Goal: Transaction & Acquisition: Obtain resource

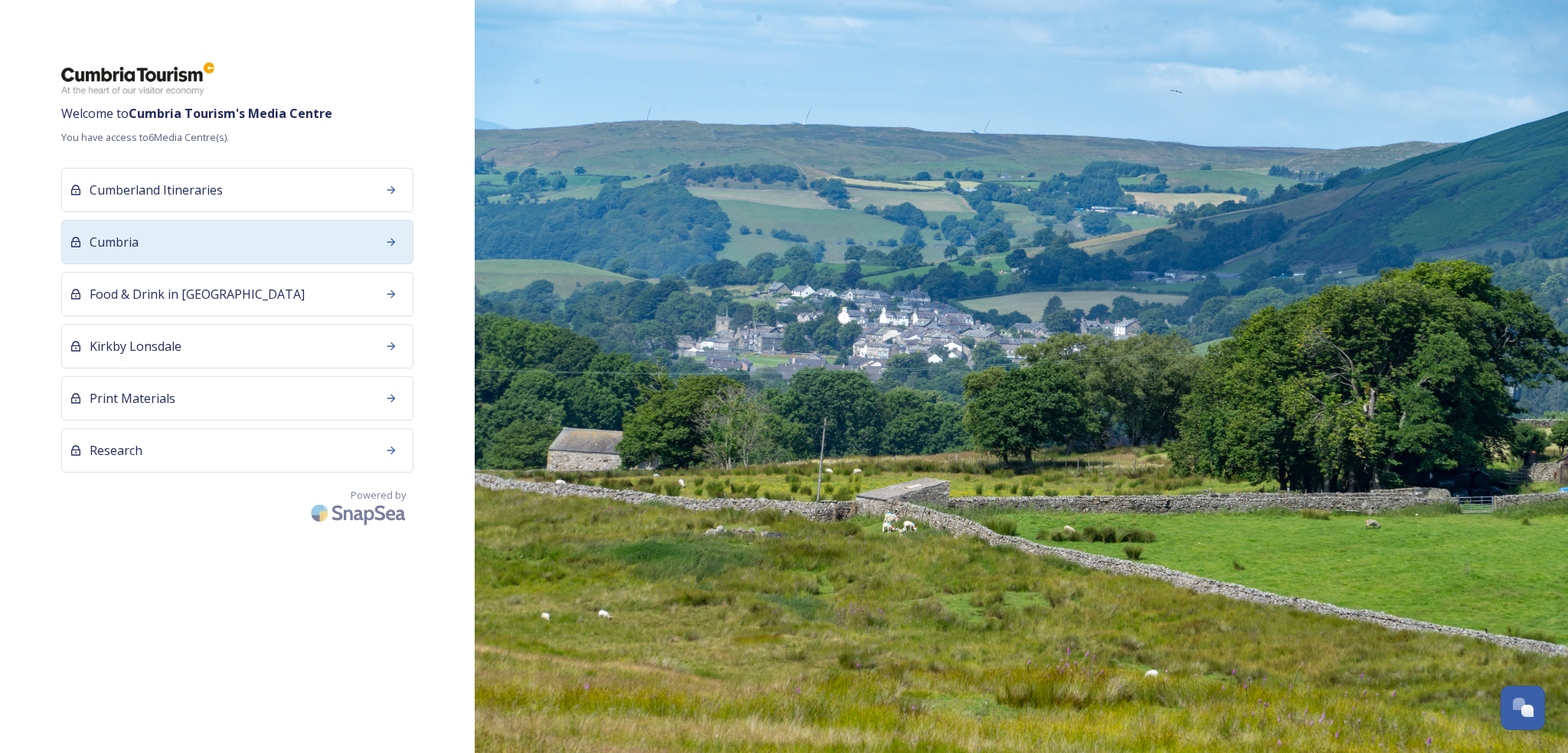
click at [196, 230] on div "Cumbria" at bounding box center [237, 241] width 353 height 44
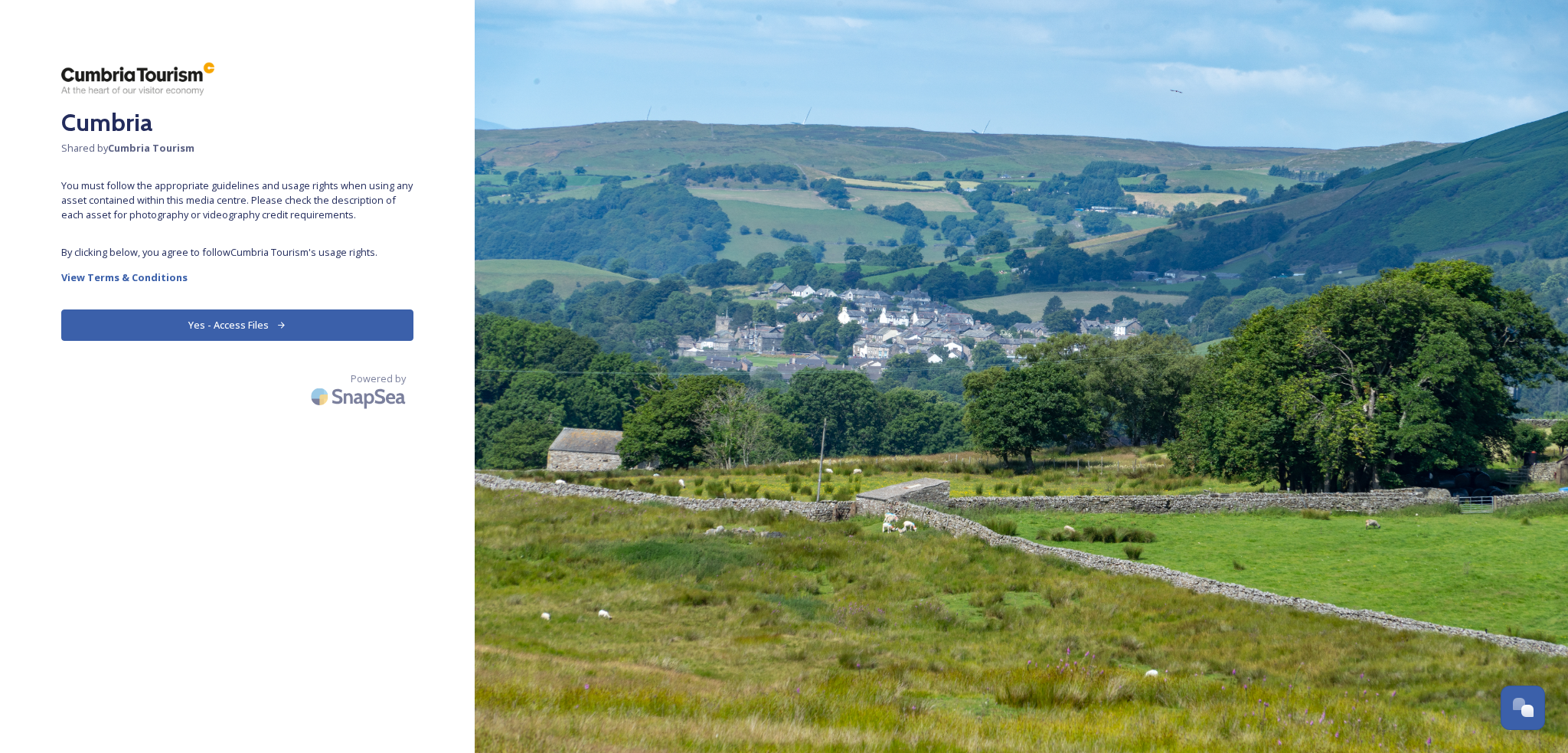
click at [177, 318] on button "Yes - Access Files" at bounding box center [237, 325] width 353 height 32
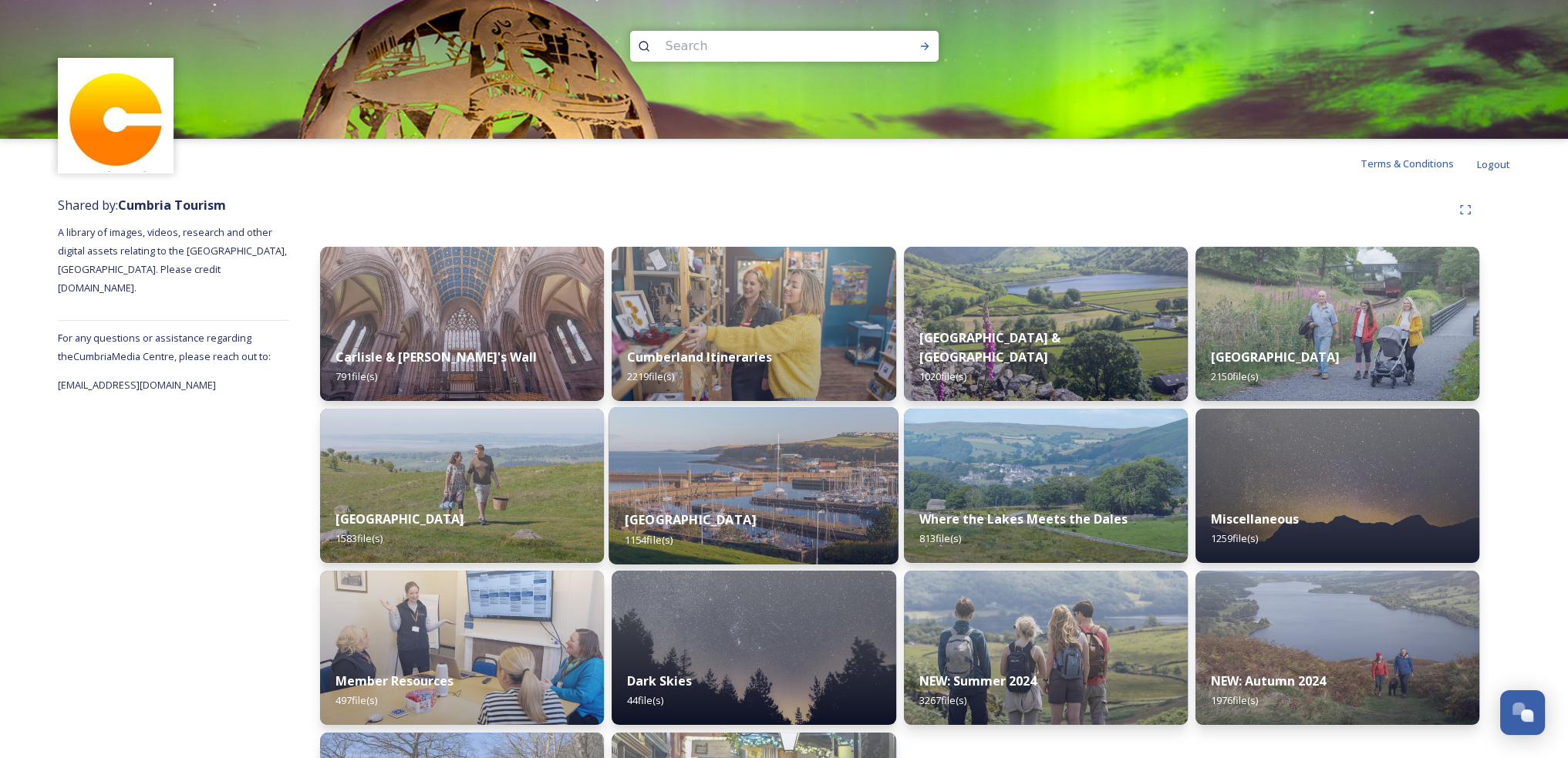
click at [785, 463] on img at bounding box center [753, 485] width 290 height 157
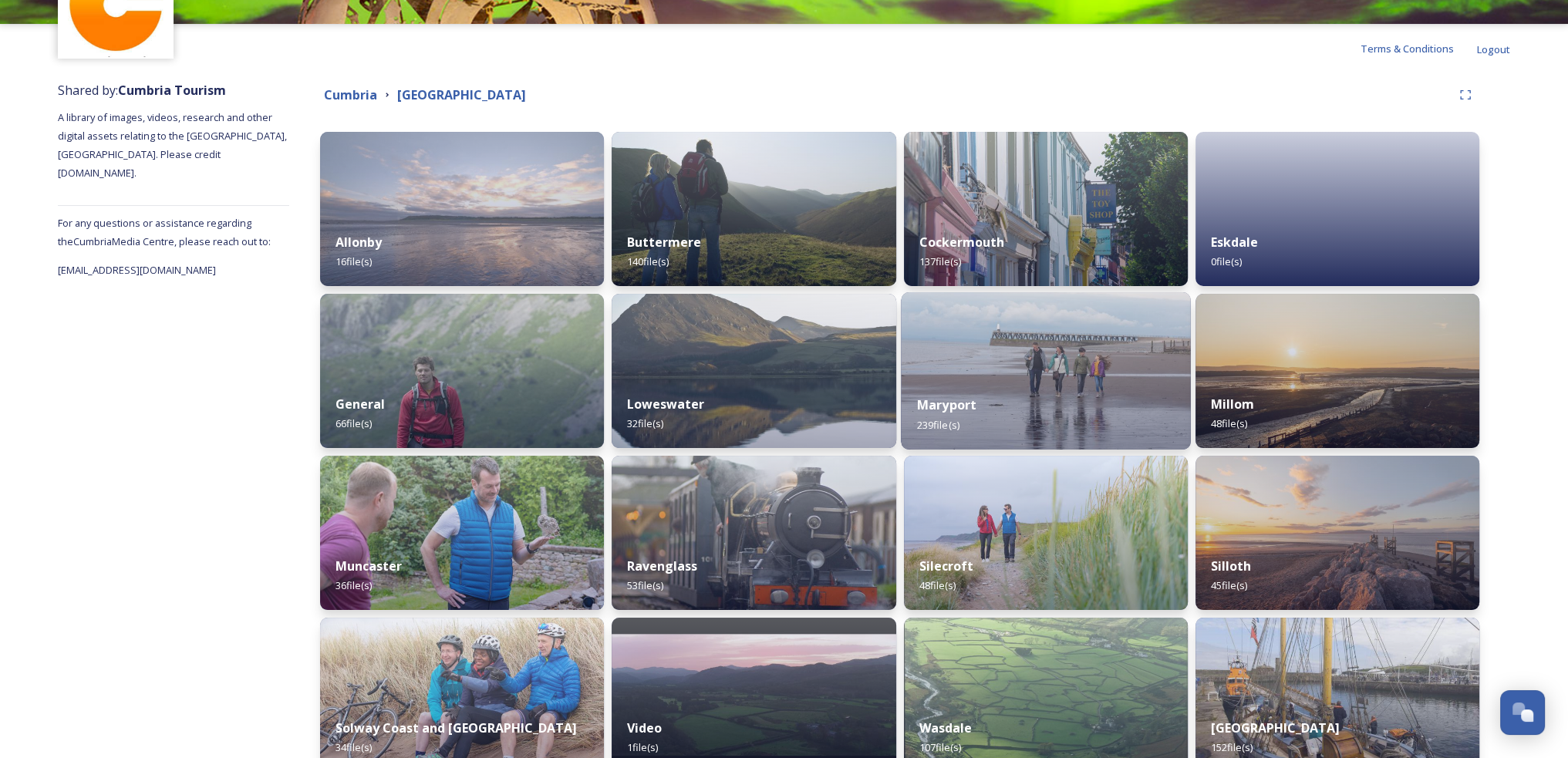
scroll to position [201, 0]
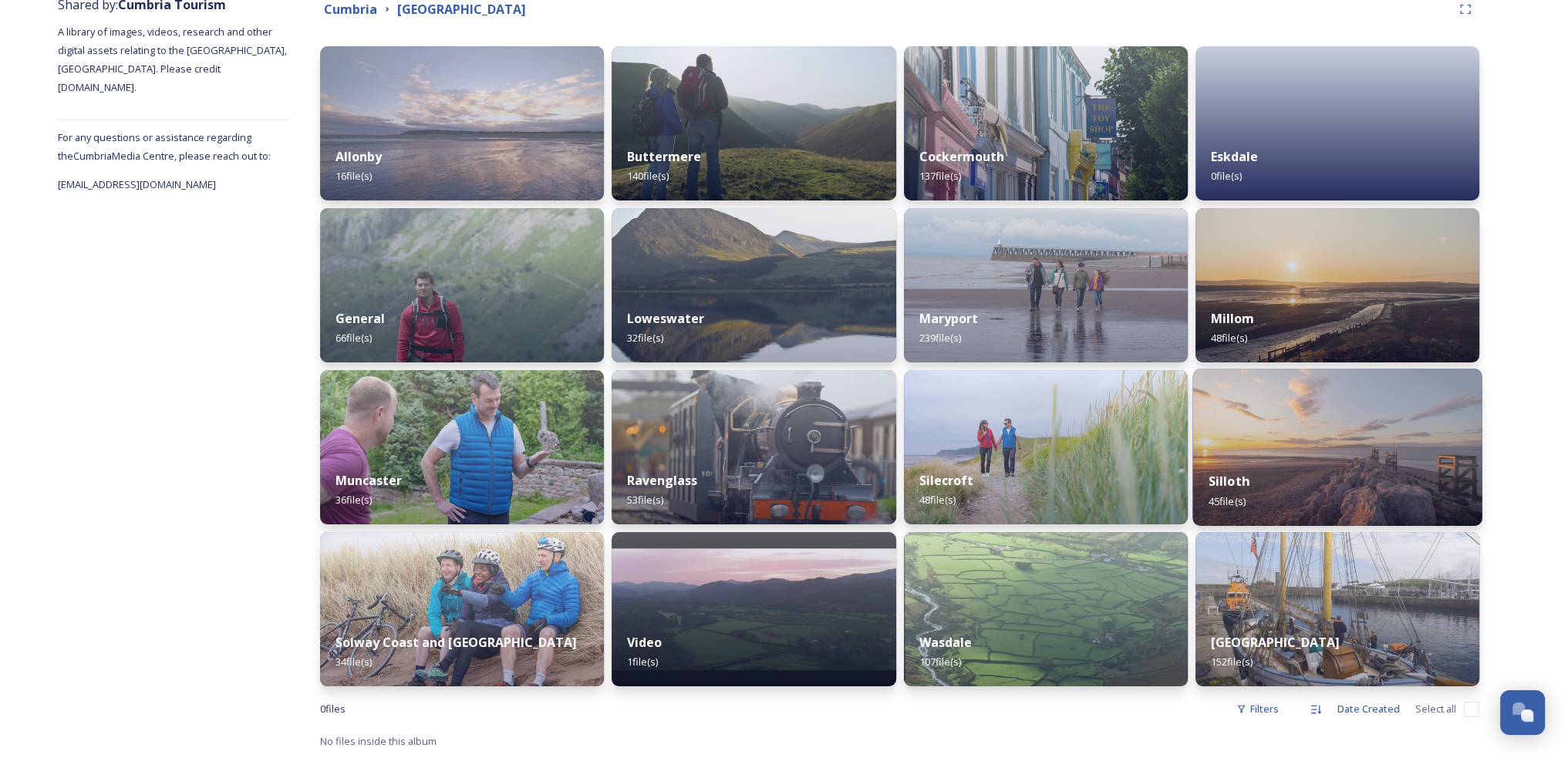
click at [1262, 441] on img at bounding box center [1336, 447] width 290 height 157
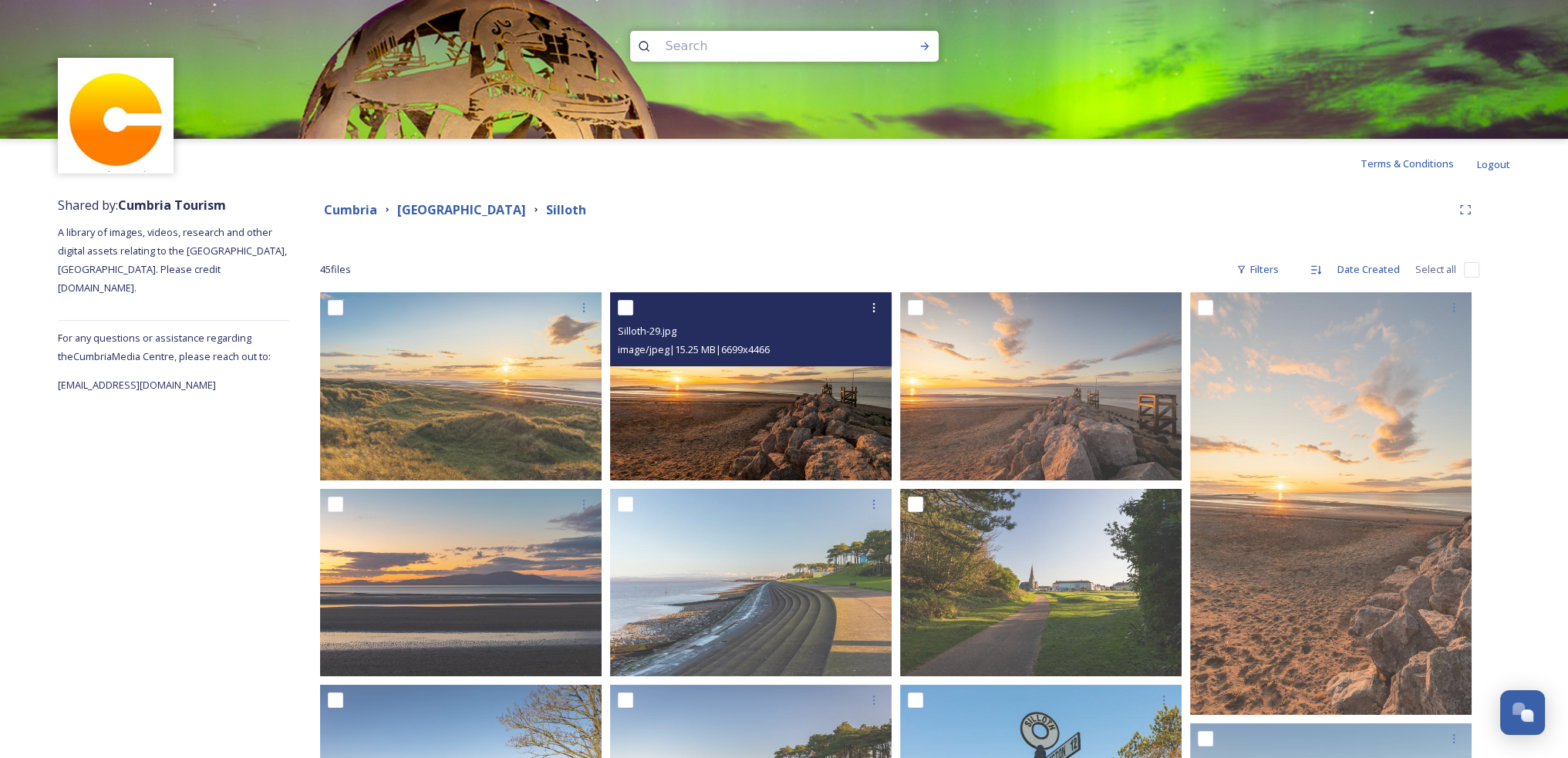
click at [654, 386] on img at bounding box center [750, 386] width 282 height 188
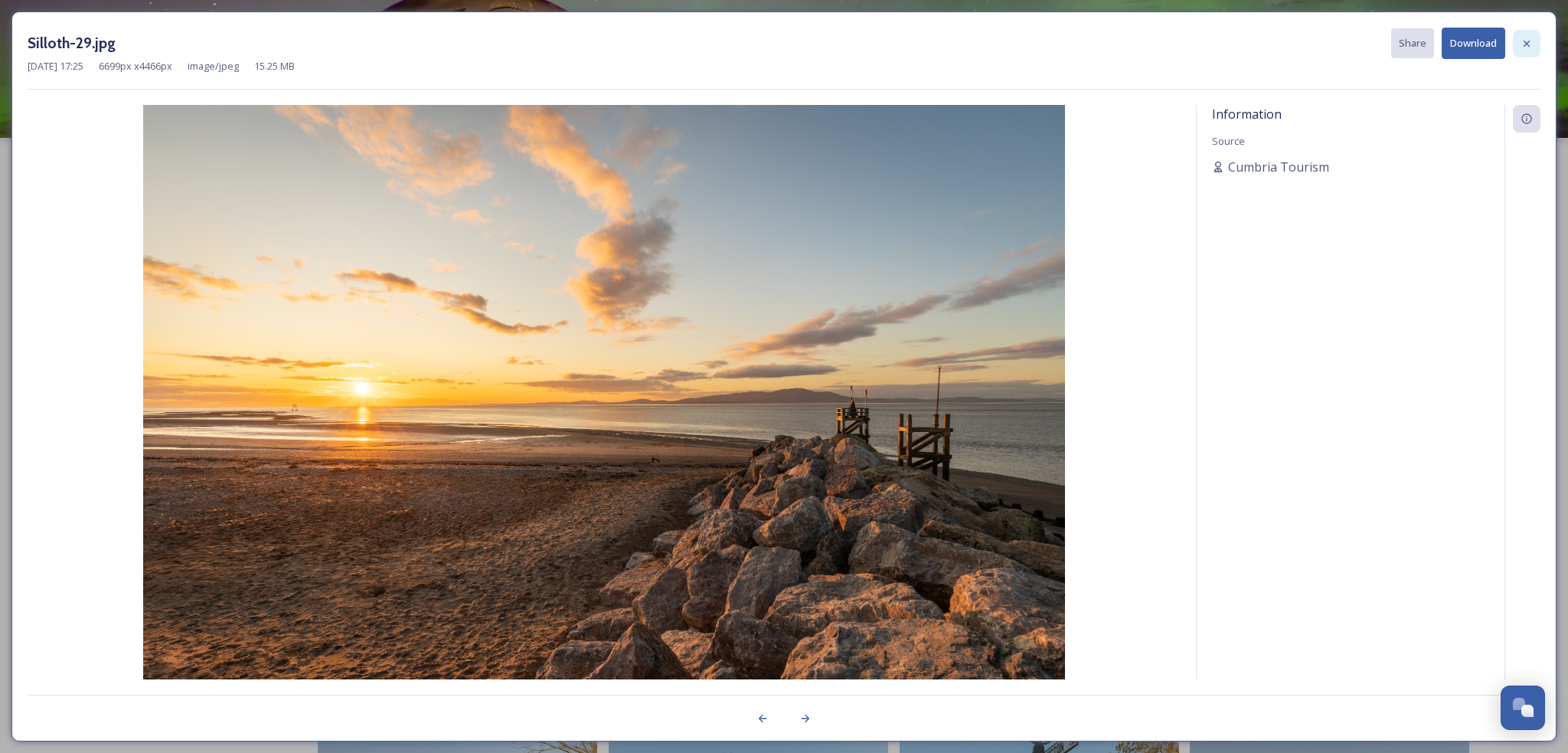
click at [1527, 54] on div at bounding box center [1527, 43] width 28 height 28
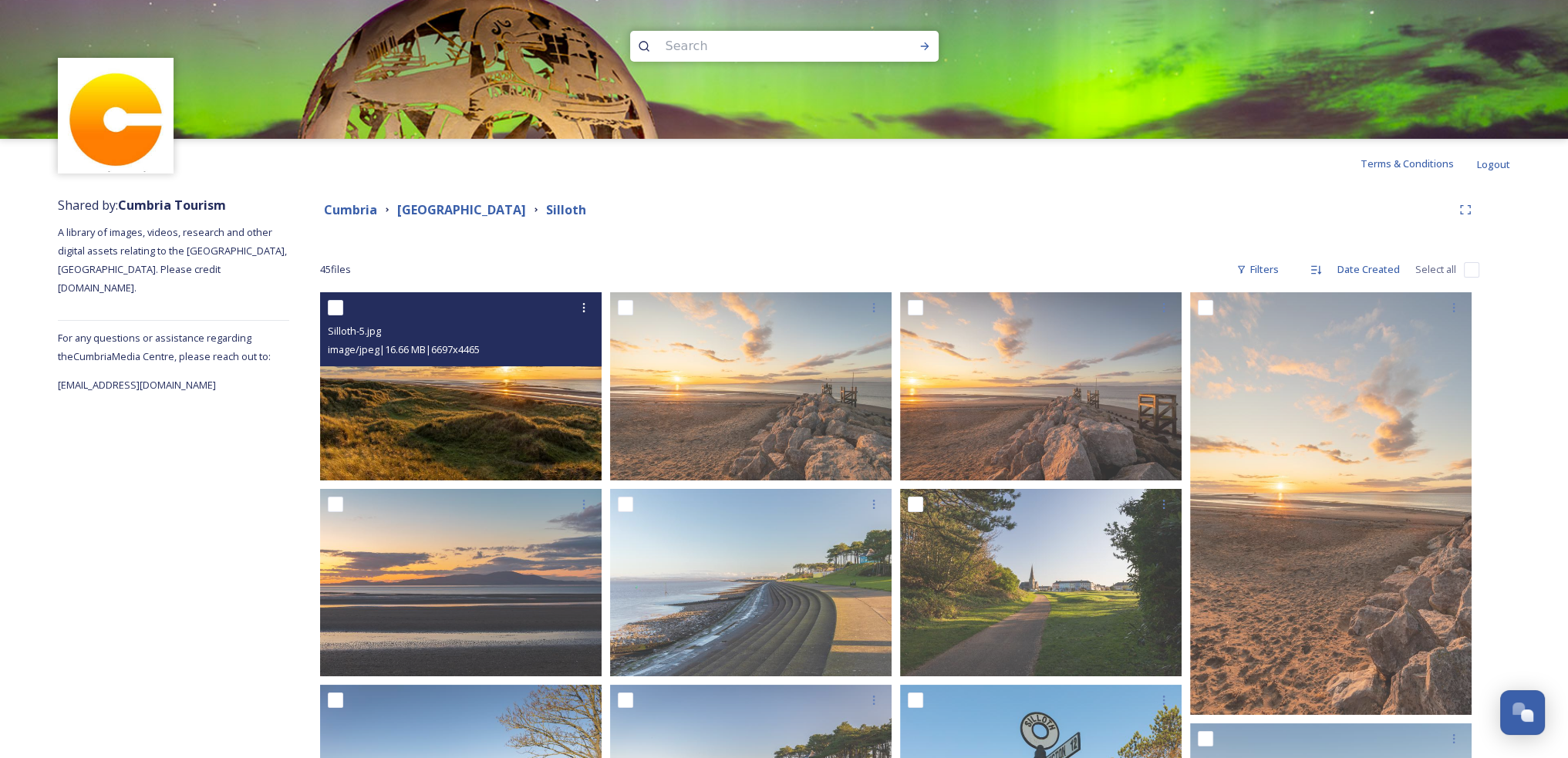
click at [470, 432] on img at bounding box center [461, 386] width 282 height 188
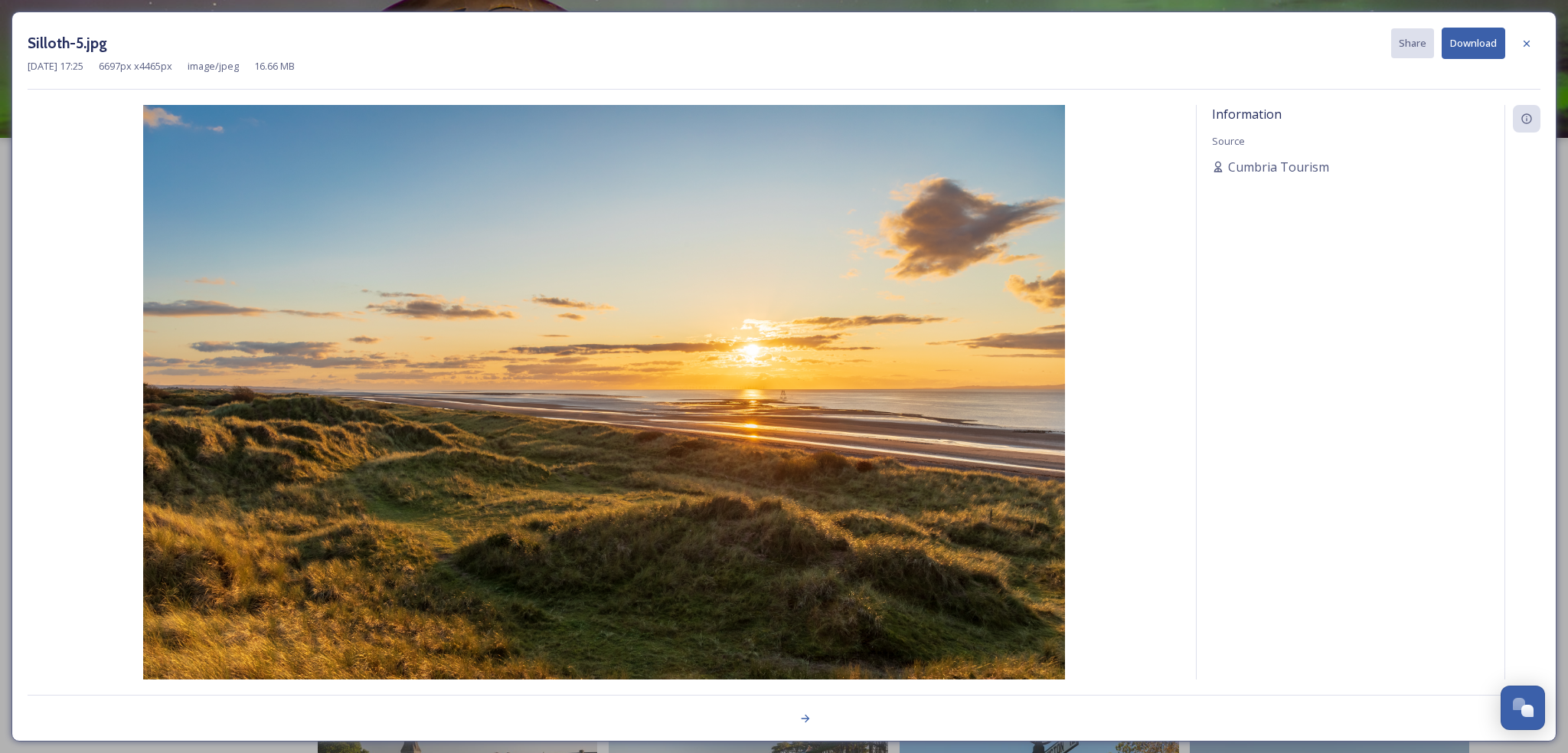
click at [1449, 47] on button "Download" at bounding box center [1473, 43] width 63 height 32
click at [1489, 48] on button "Download" at bounding box center [1473, 43] width 63 height 32
click at [1528, 42] on icon at bounding box center [1527, 43] width 12 height 12
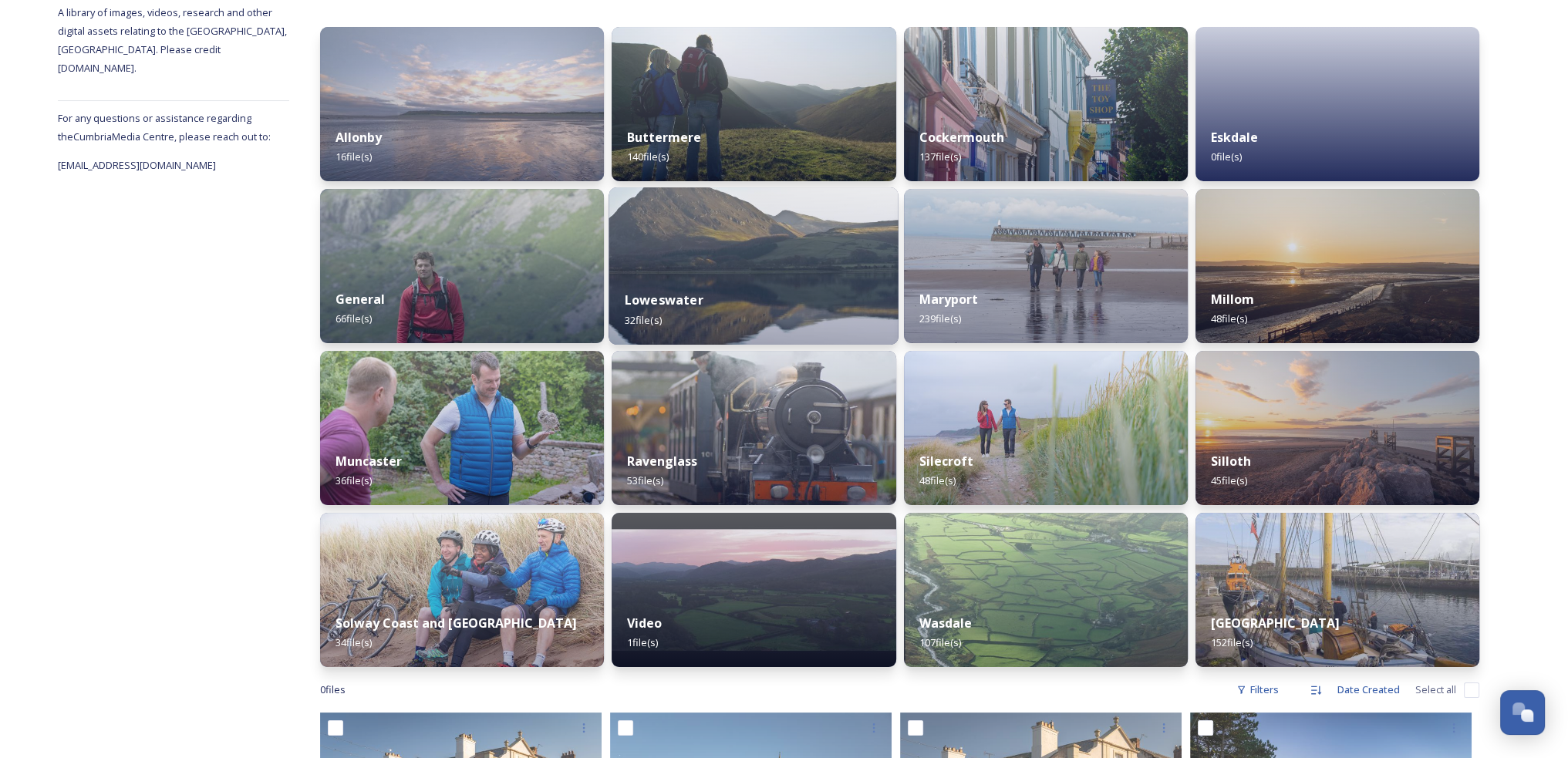
scroll to position [232, 0]
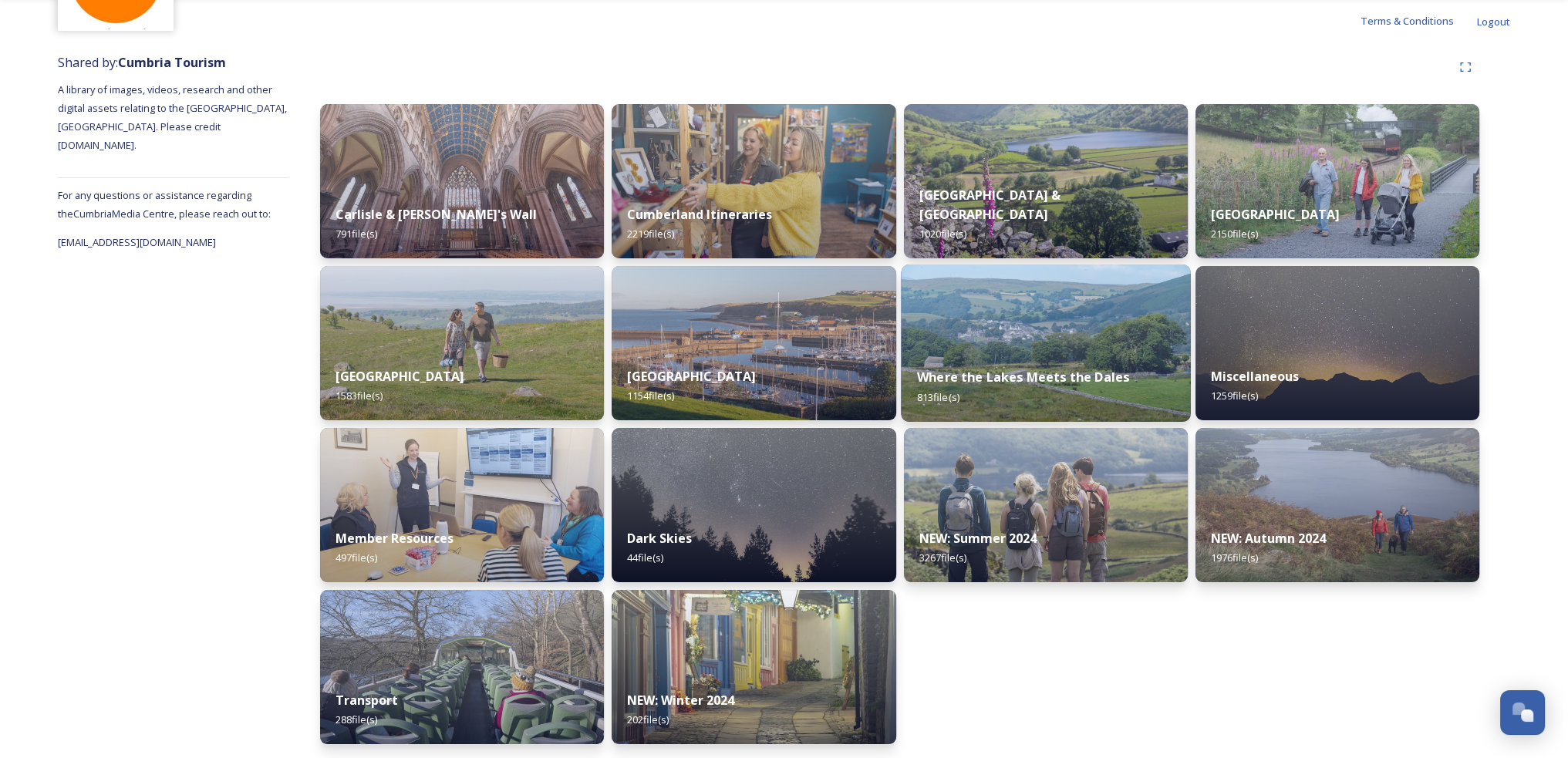
scroll to position [144, 0]
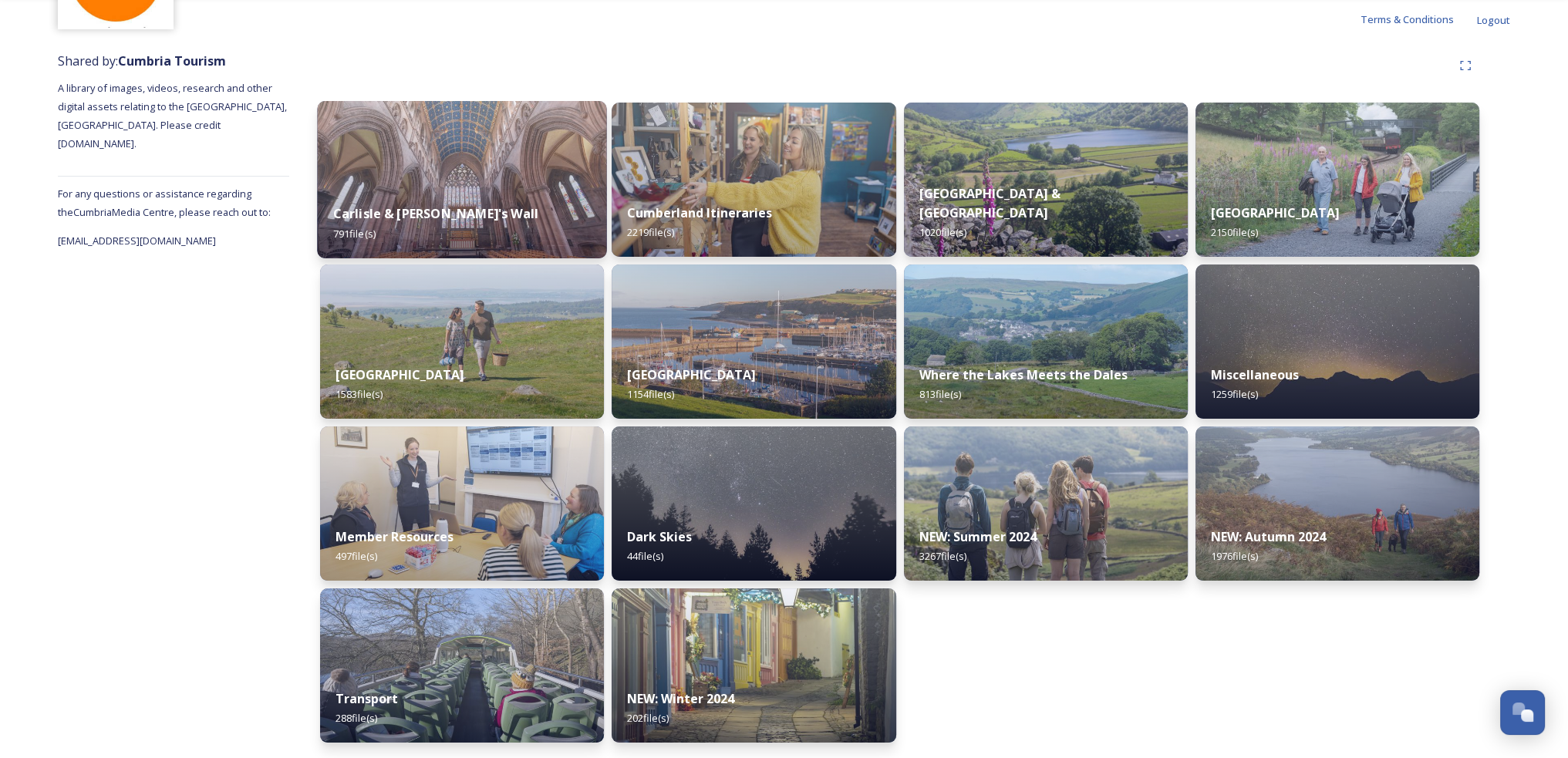
click at [544, 195] on div "Carlisle & Hadrian's Wall 791 file(s)" at bounding box center [462, 223] width 290 height 71
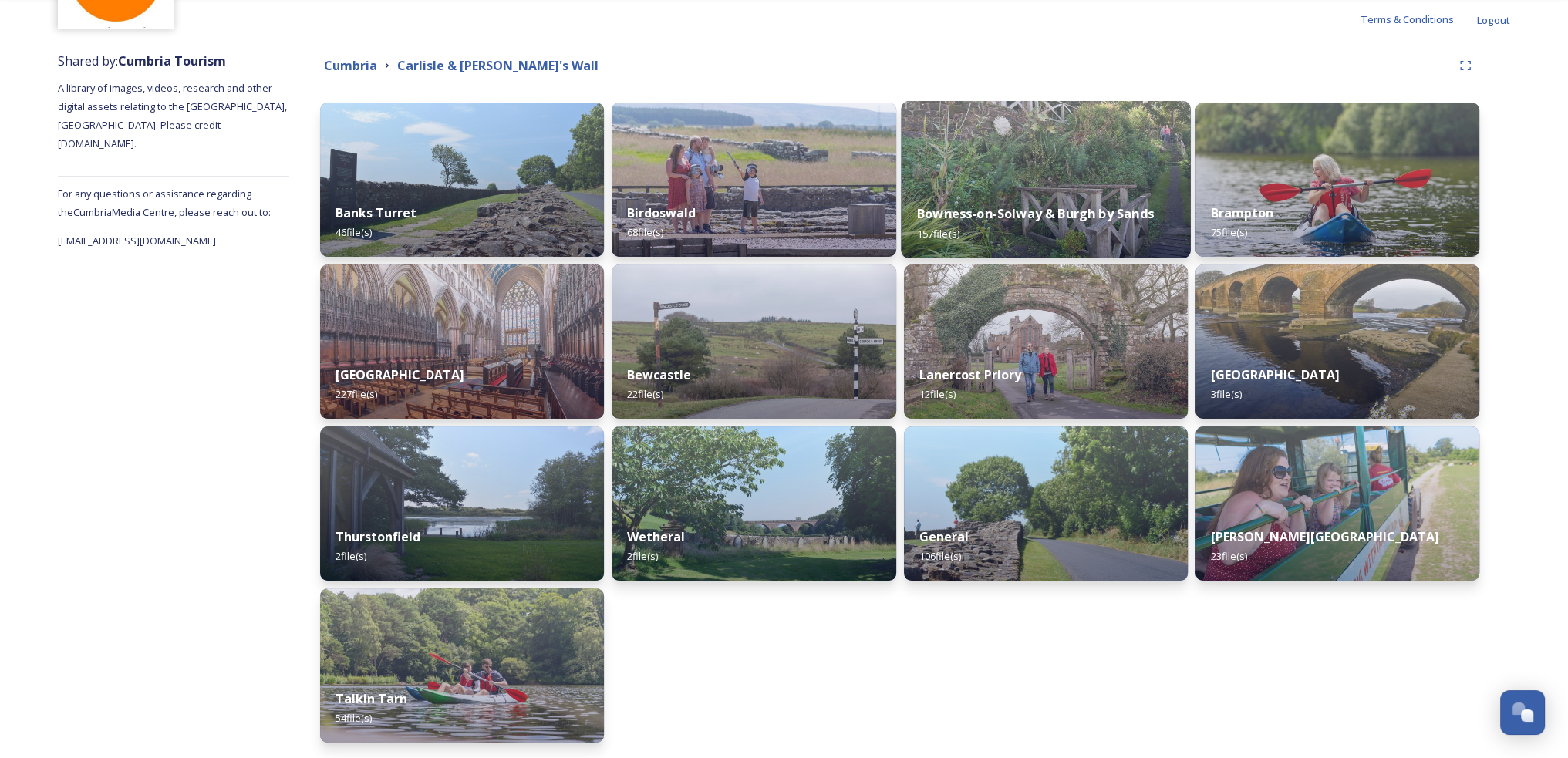
scroll to position [201, 0]
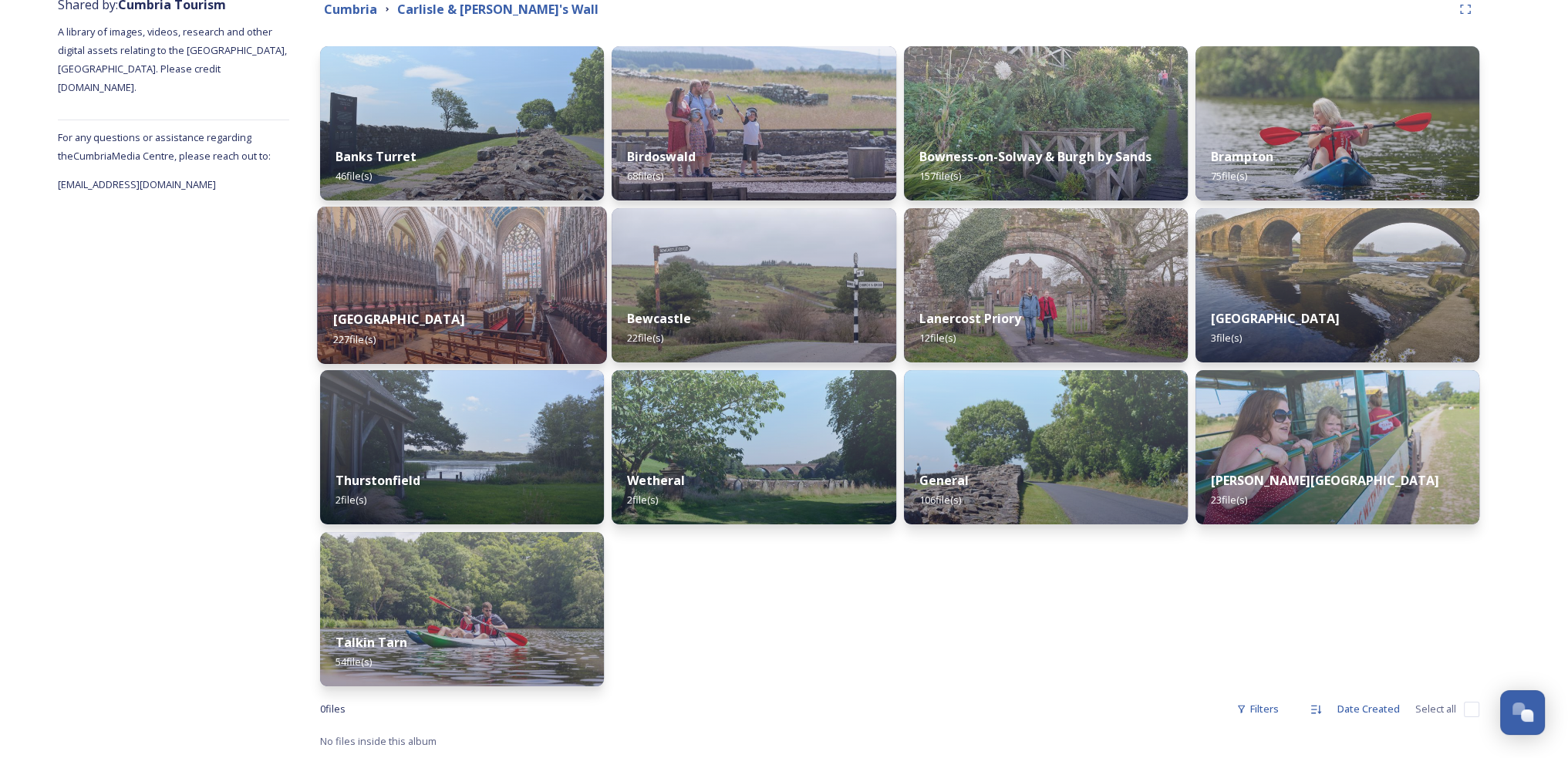
click at [554, 293] on div "Carlisle 227 file(s)" at bounding box center [462, 328] width 290 height 71
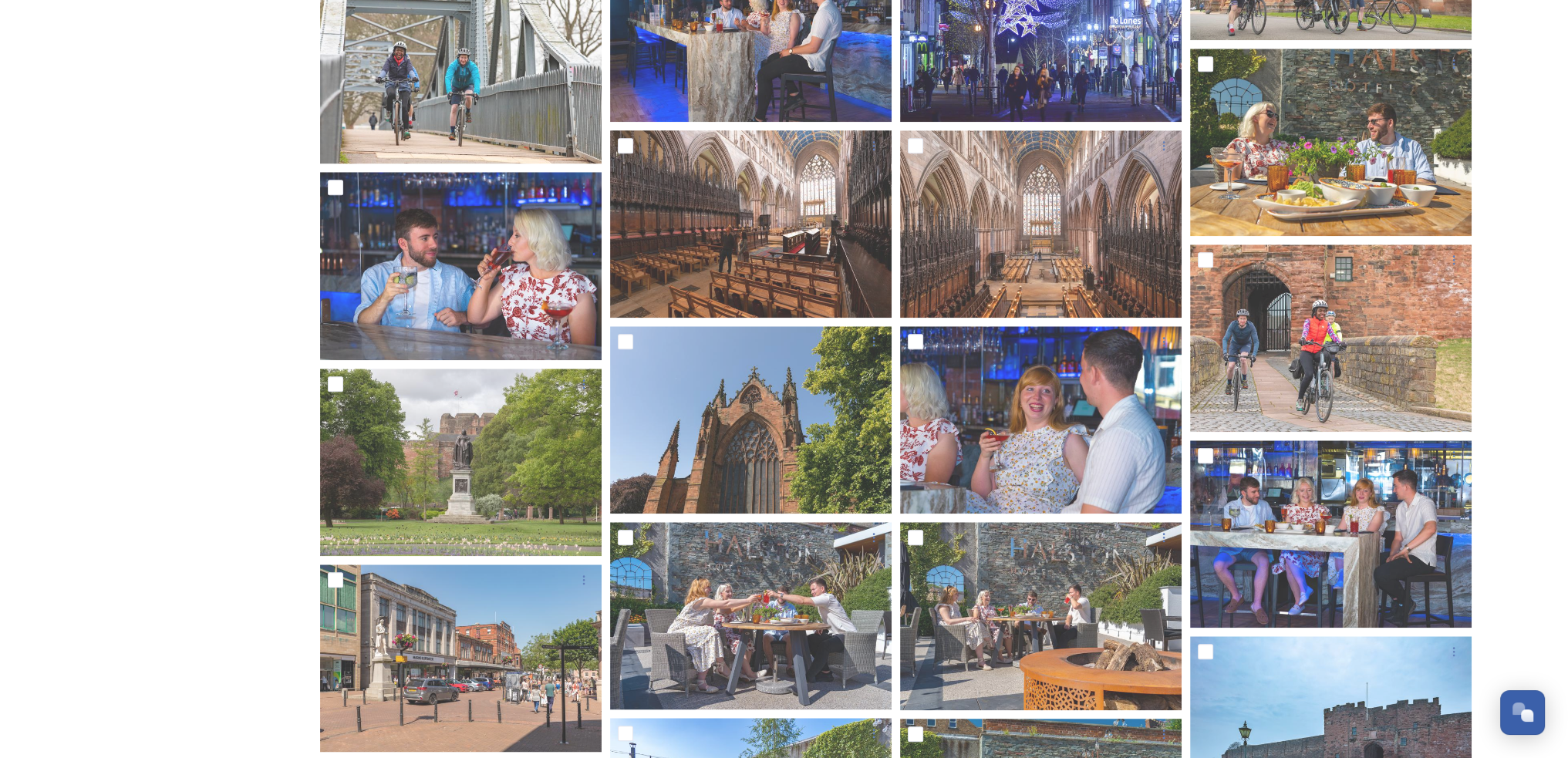
scroll to position [1928, 0]
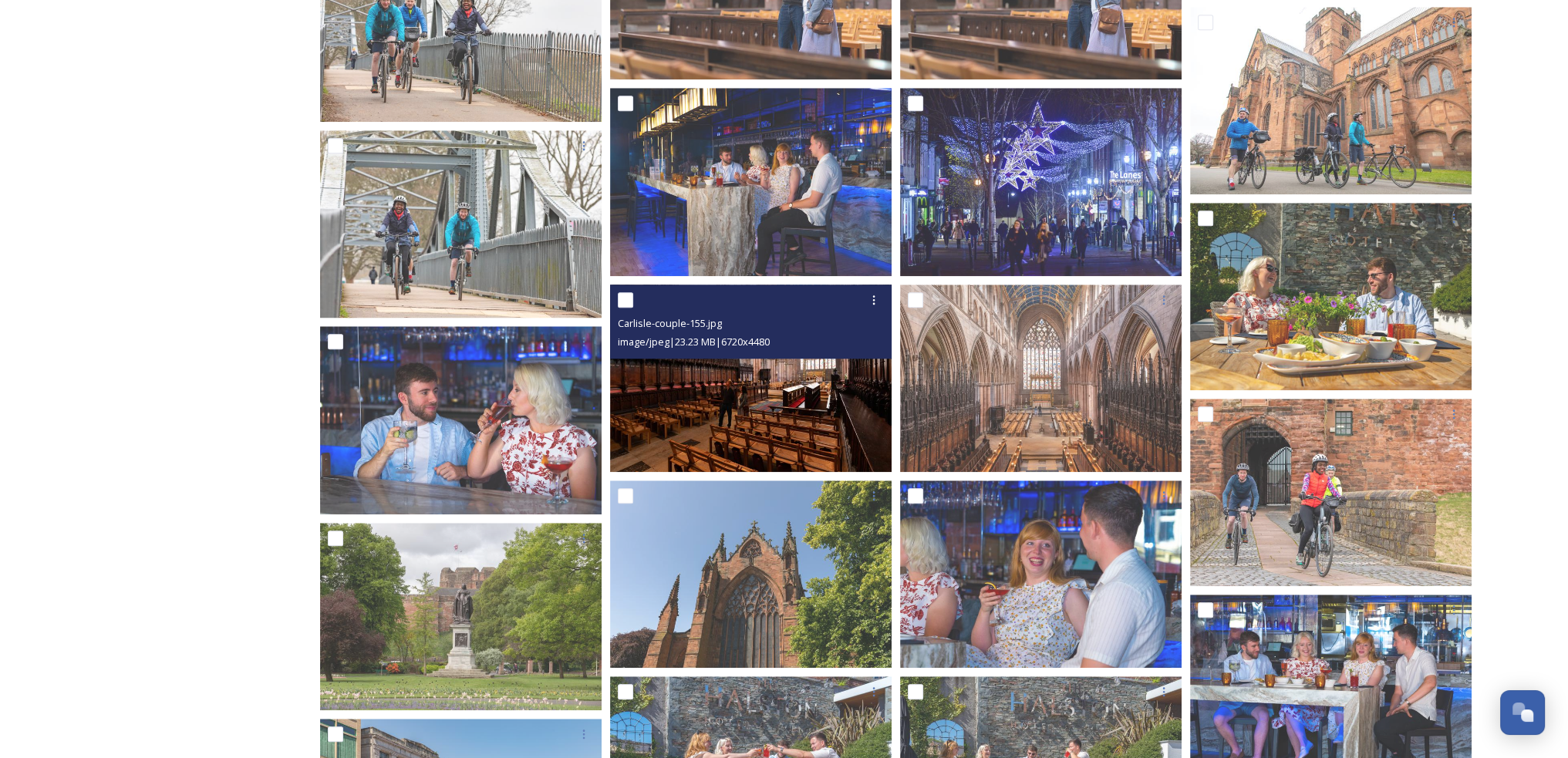
click at [846, 404] on img at bounding box center [750, 377] width 282 height 188
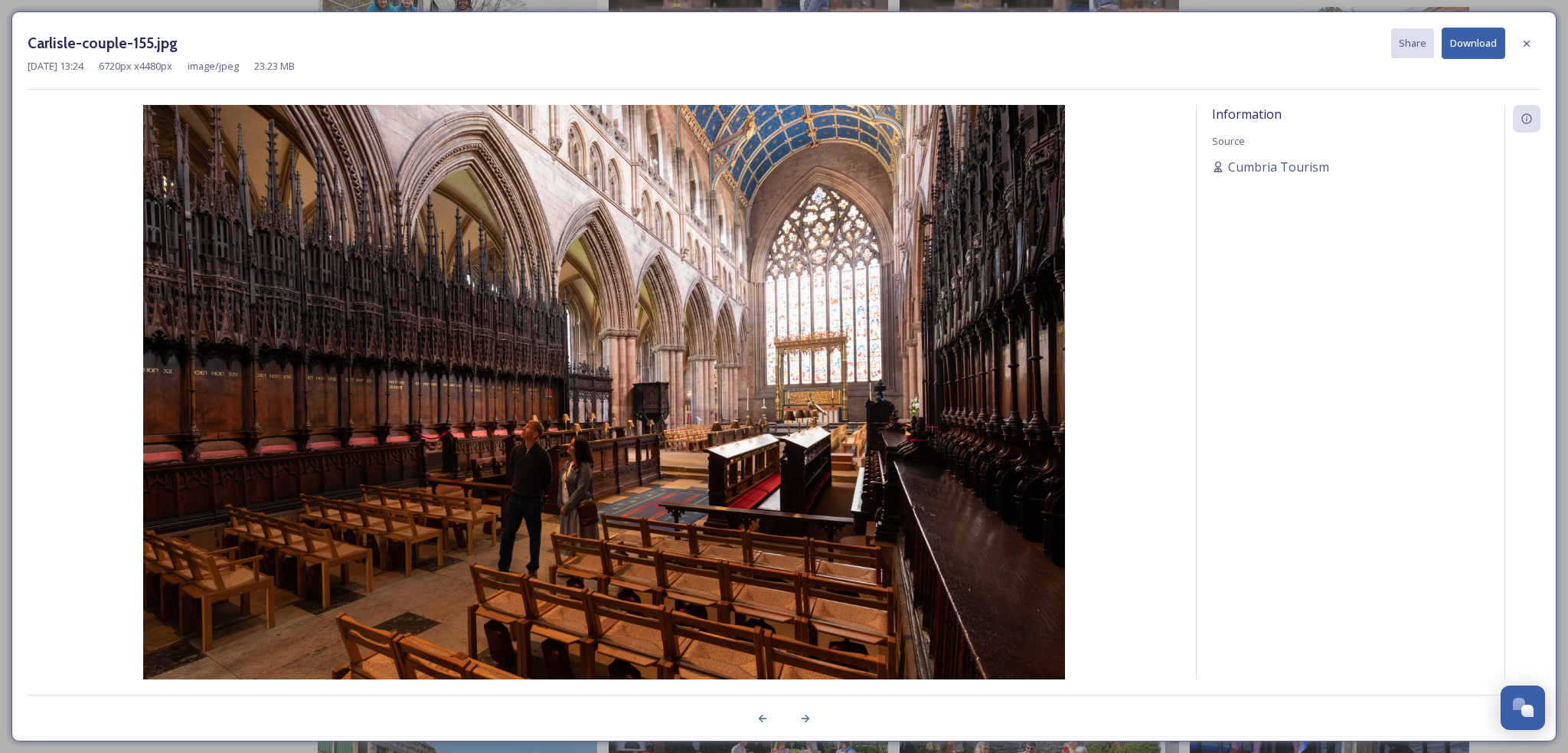
click at [1464, 47] on button "Download" at bounding box center [1473, 43] width 63 height 32
click at [1528, 46] on icon at bounding box center [1527, 43] width 12 height 12
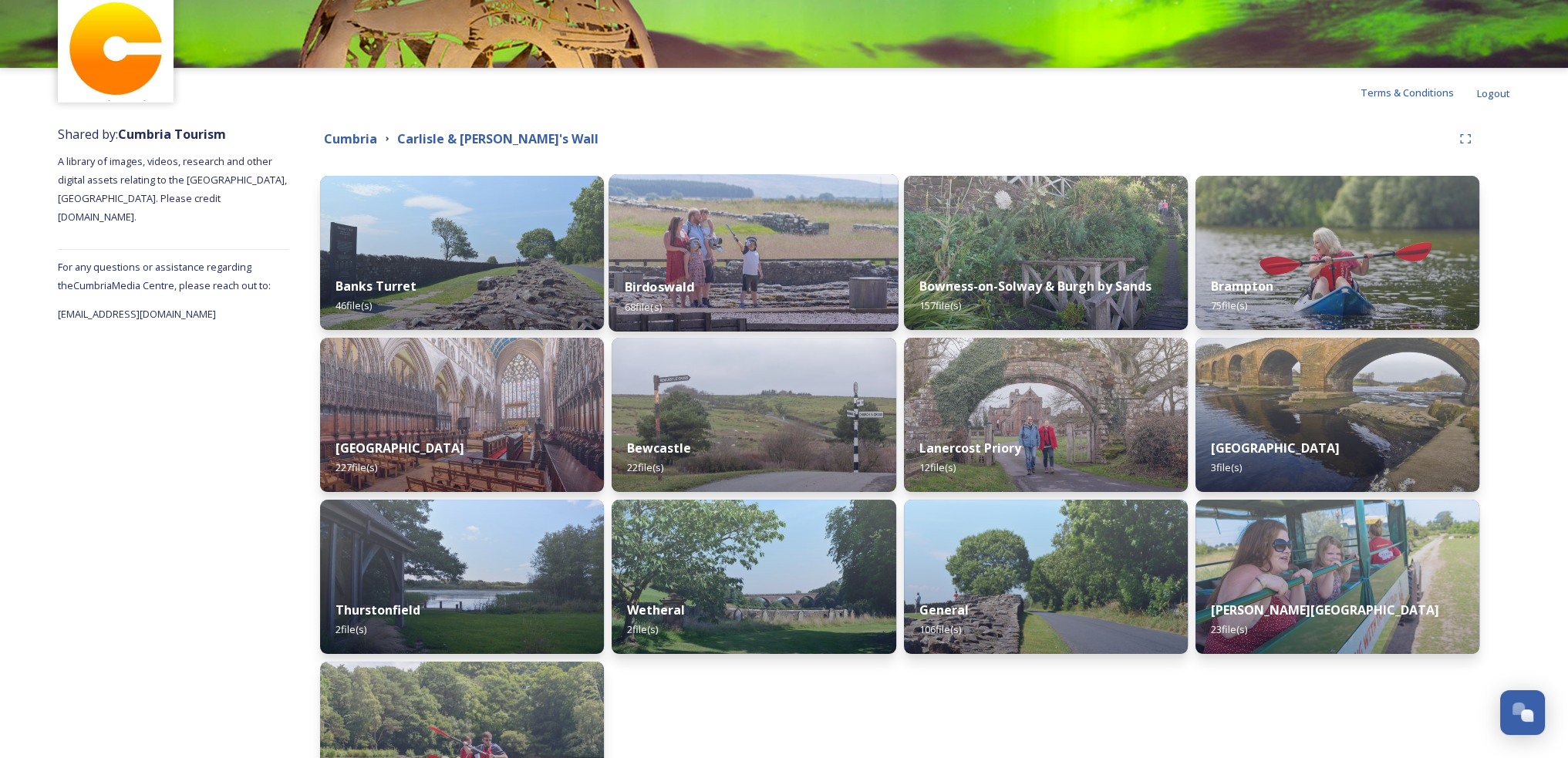
scroll to position [78, 0]
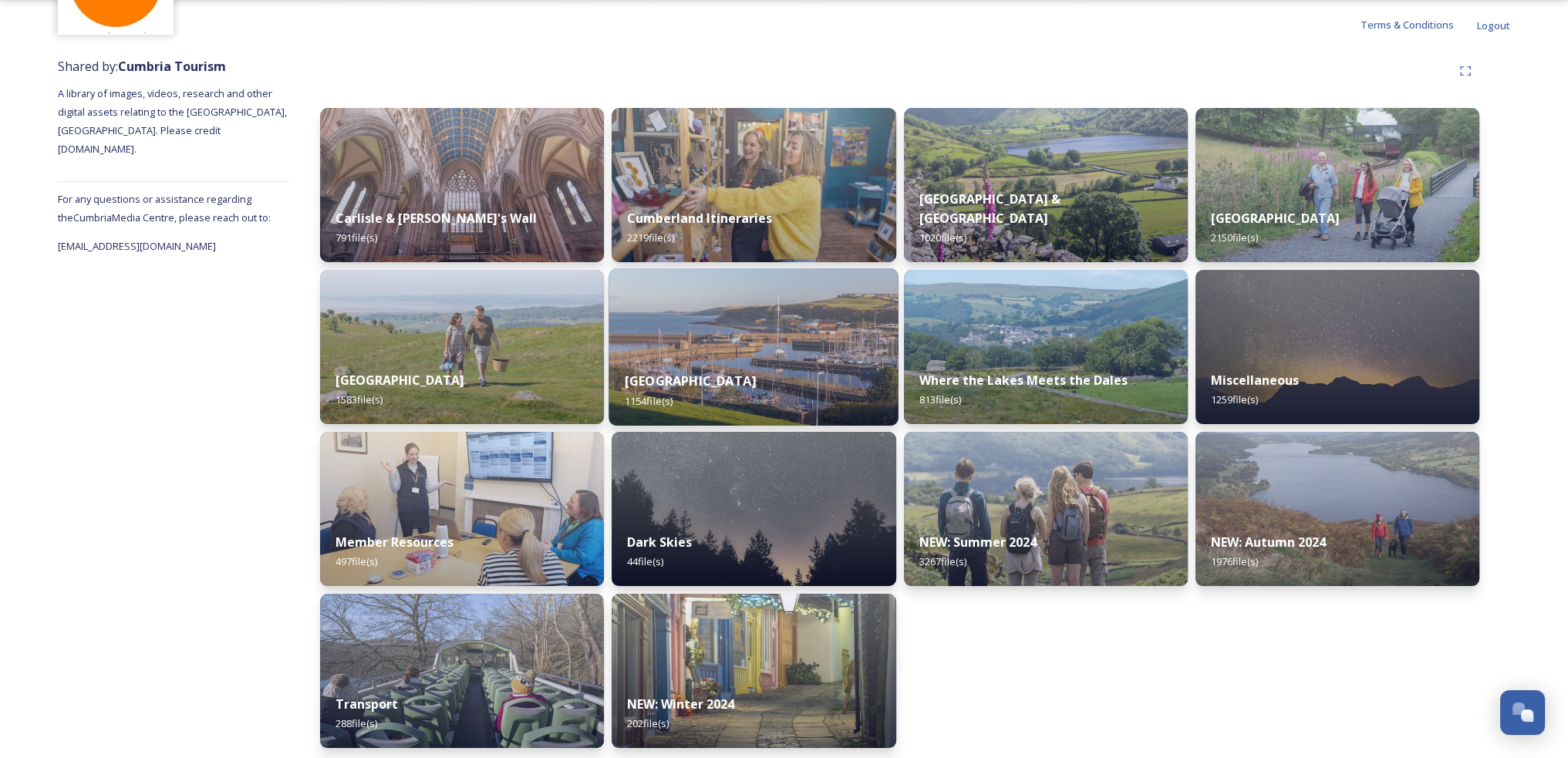
scroll to position [144, 0]
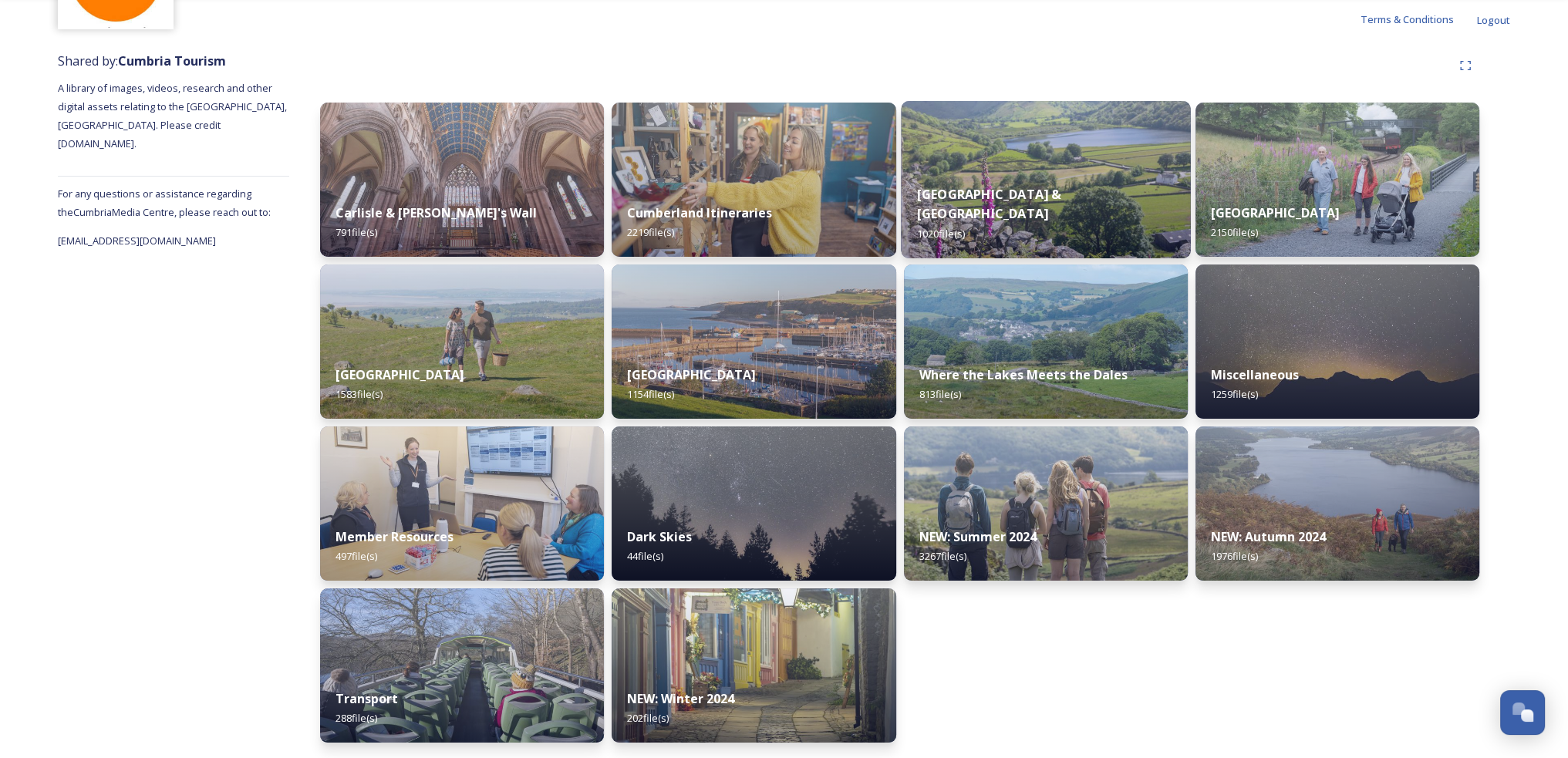
click at [976, 239] on div "Eden Valley & North Pennines 1020 file(s)" at bounding box center [1045, 214] width 290 height 90
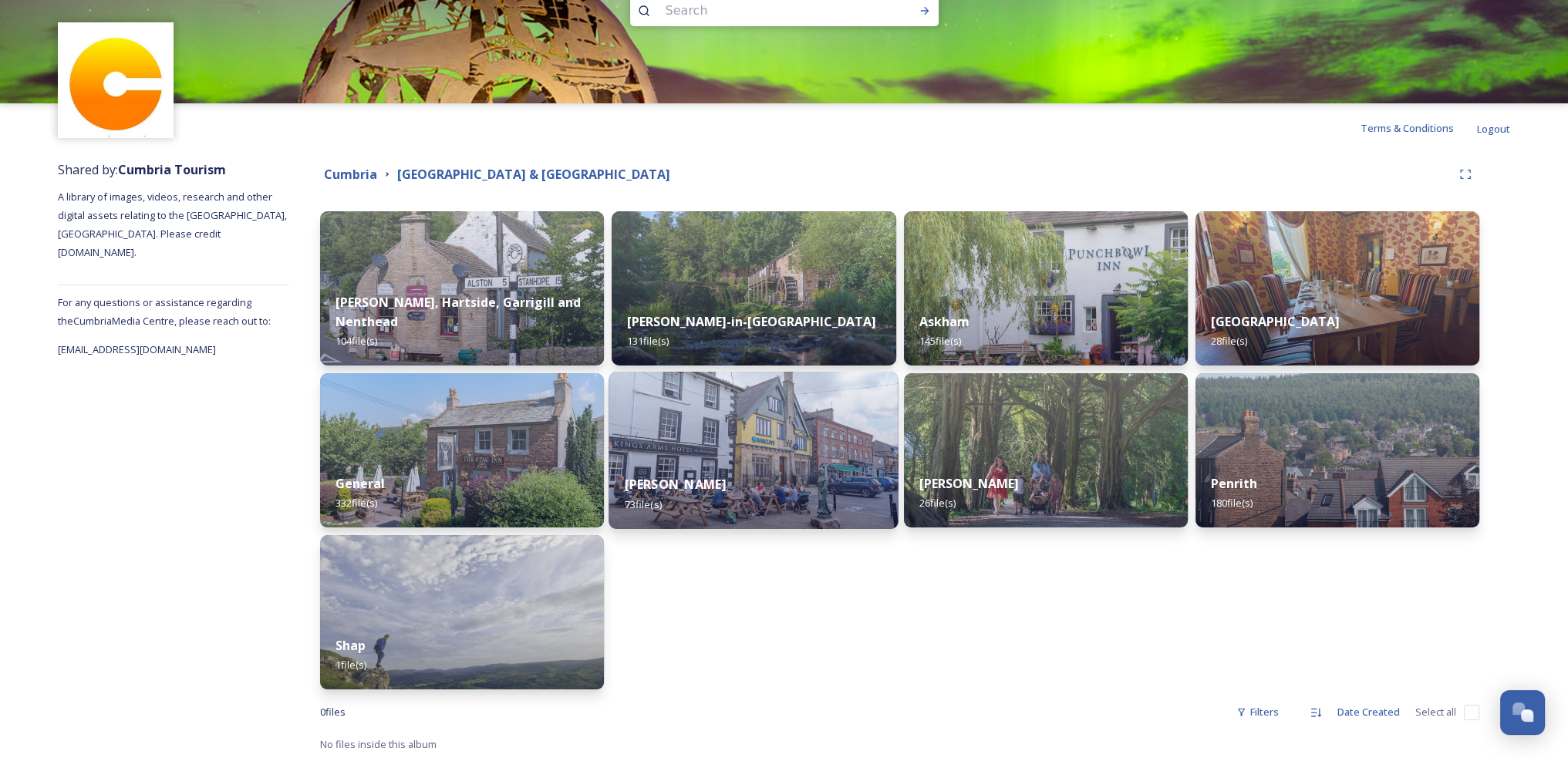
scroll to position [39, 0]
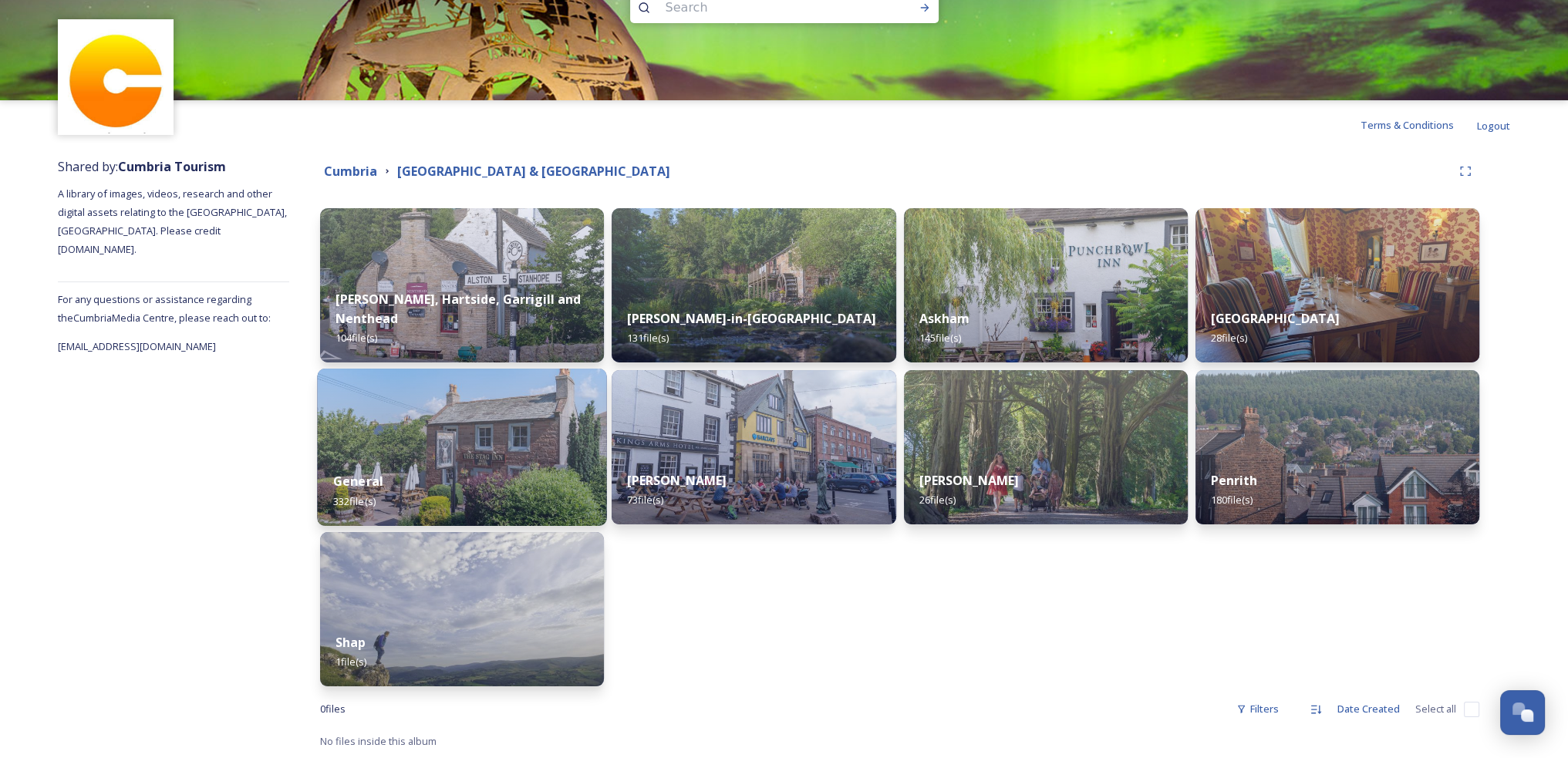
click at [540, 474] on div "General 332 file(s)" at bounding box center [462, 490] width 290 height 71
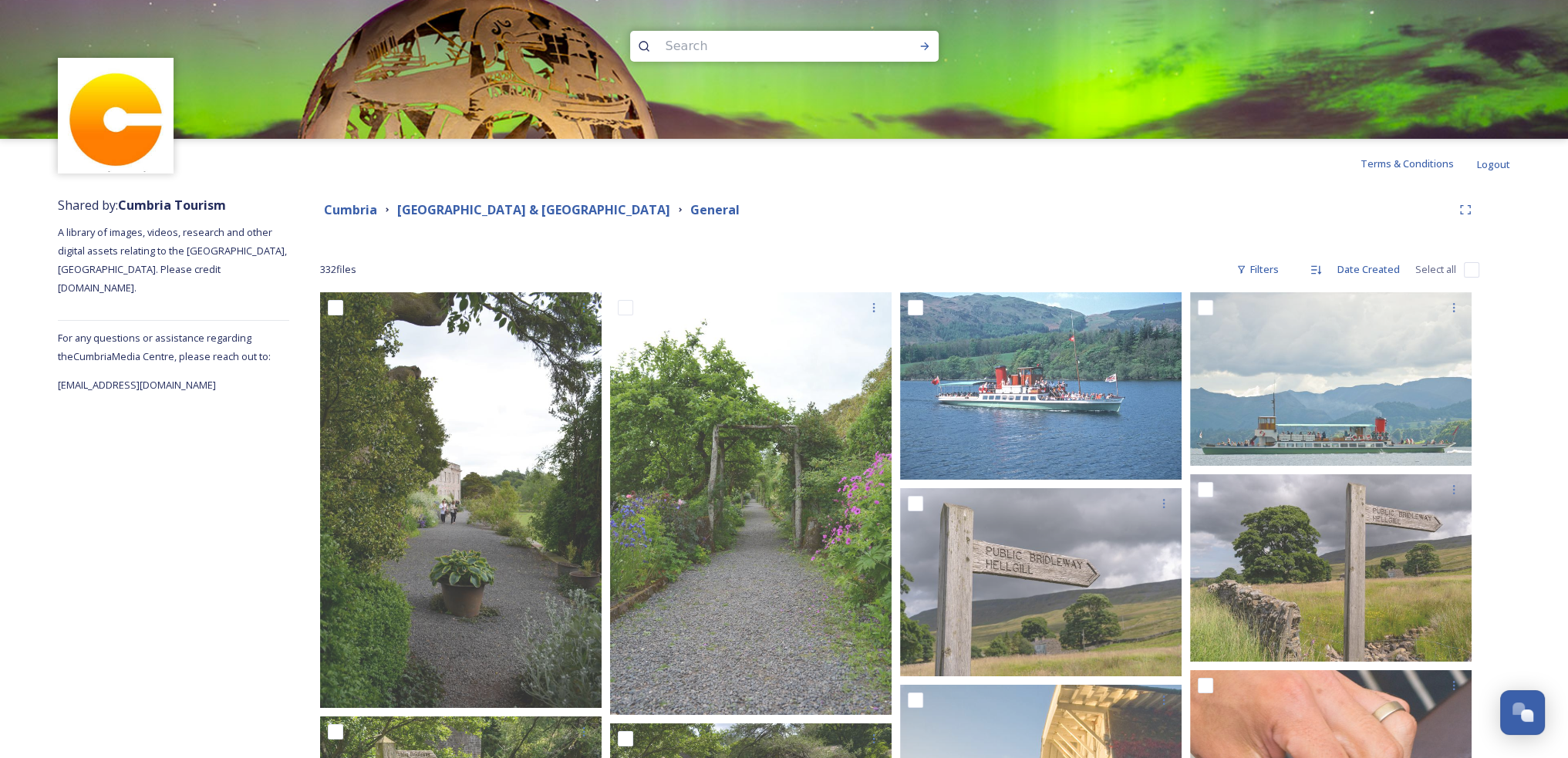
click at [733, 33] on input at bounding box center [763, 46] width 211 height 34
click at [720, 43] on input at bounding box center [763, 46] width 211 height 34
click at [715, 46] on input at bounding box center [763, 46] width 211 height 34
type input "ullswater"
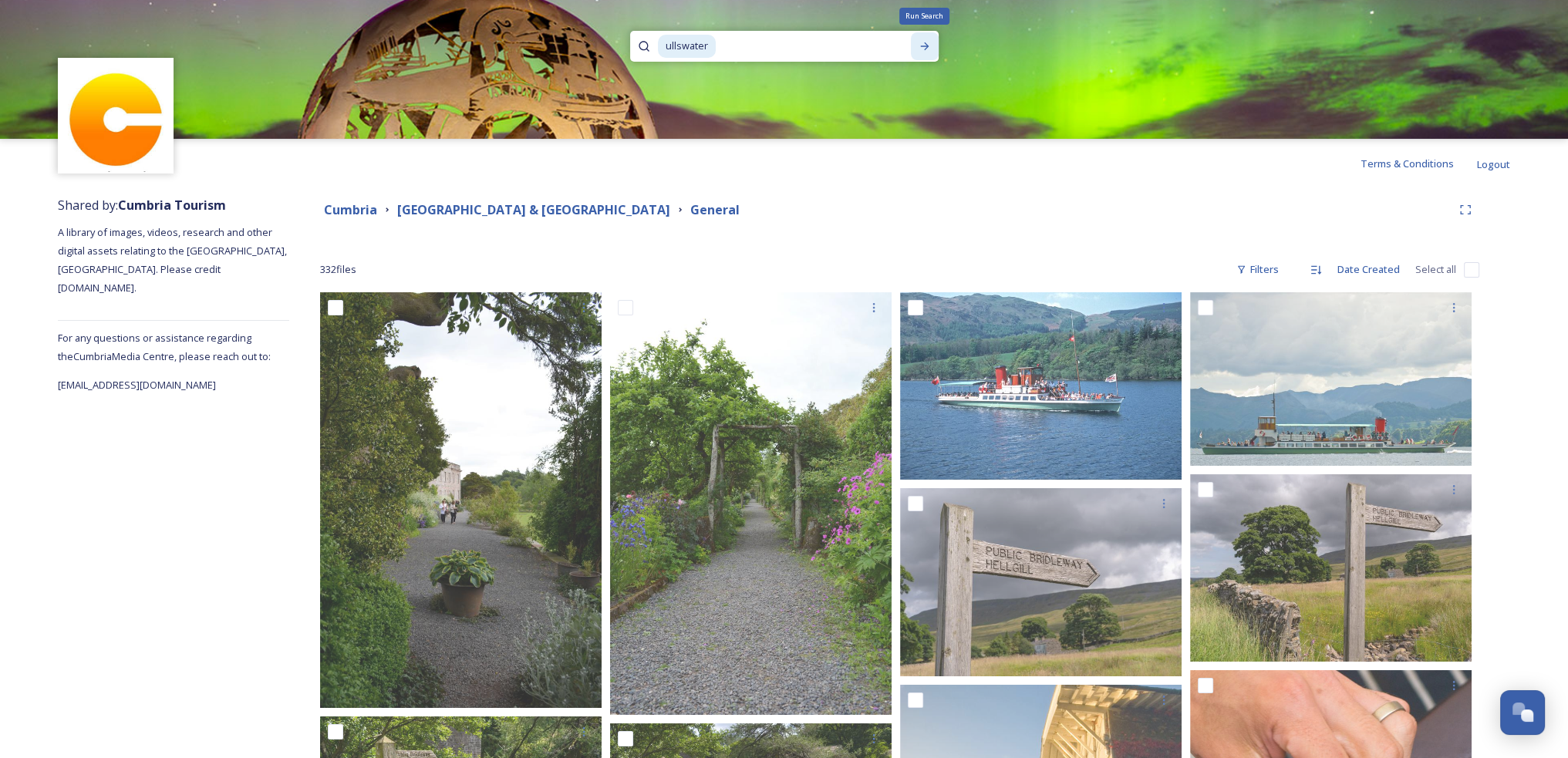
click at [915, 42] on div "Run Search" at bounding box center [924, 47] width 28 height 28
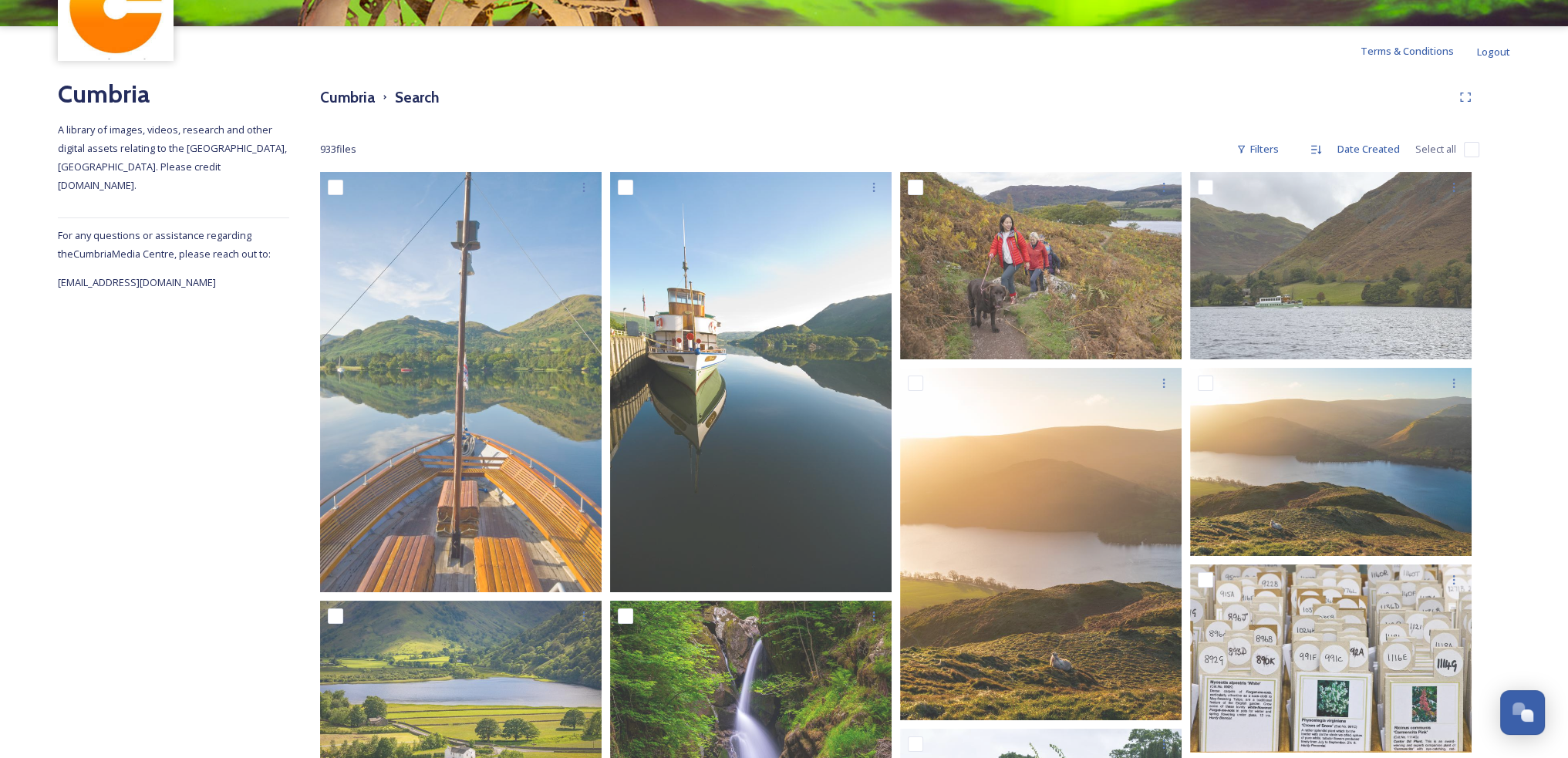
scroll to position [308, 0]
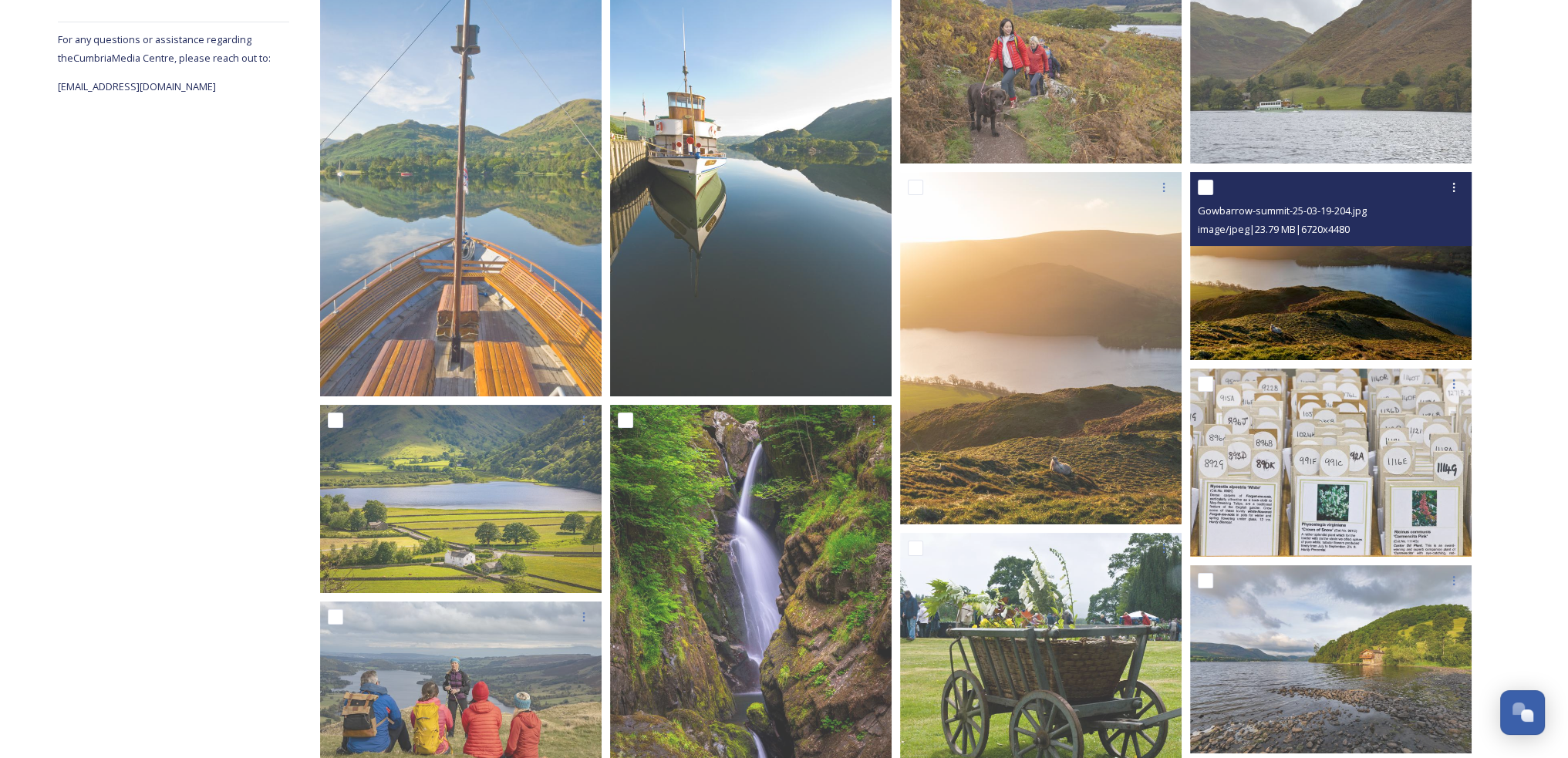
click at [1272, 305] on img at bounding box center [1330, 266] width 282 height 188
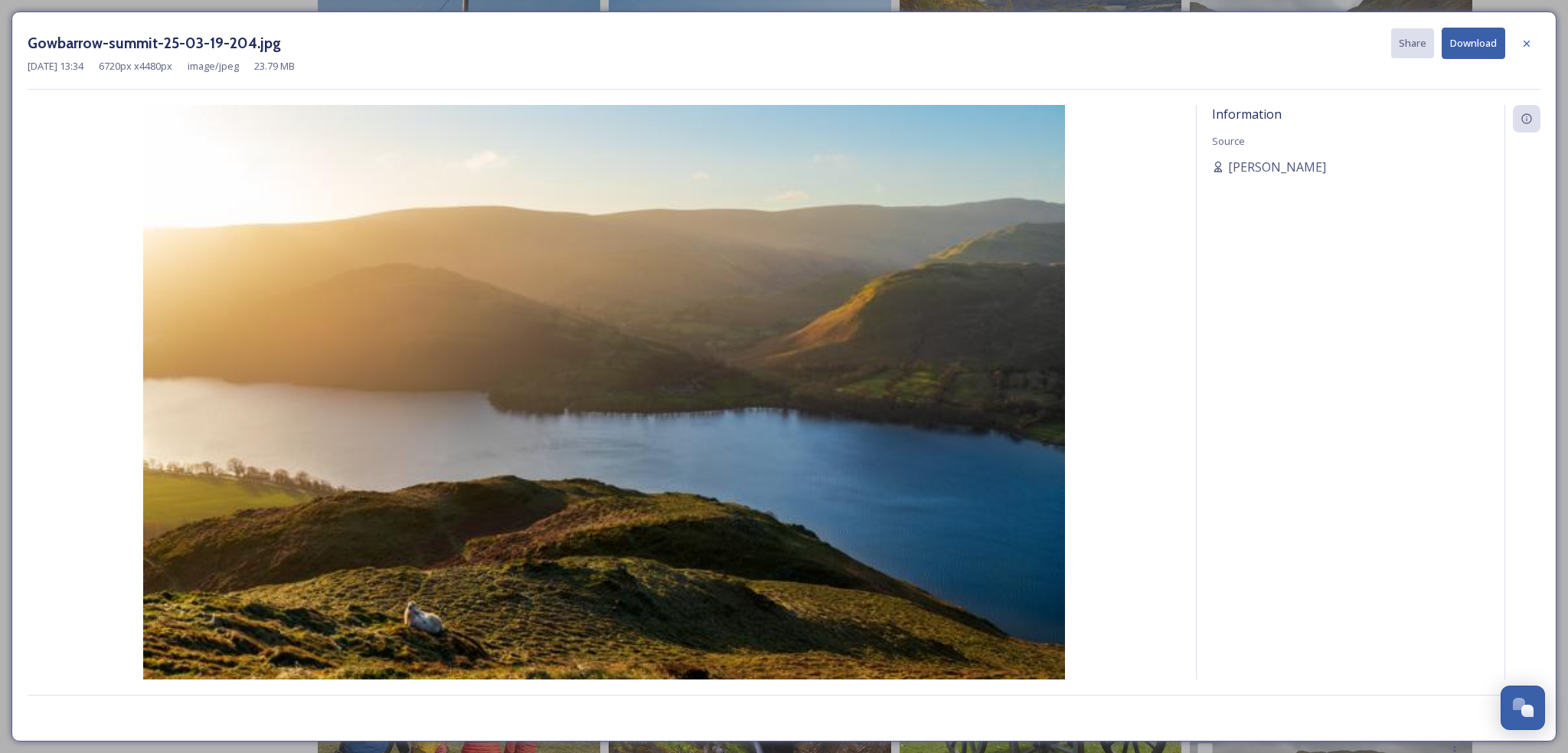
click at [1462, 51] on button "Download" at bounding box center [1473, 43] width 63 height 32
click at [1531, 40] on icon at bounding box center [1527, 42] width 12 height 12
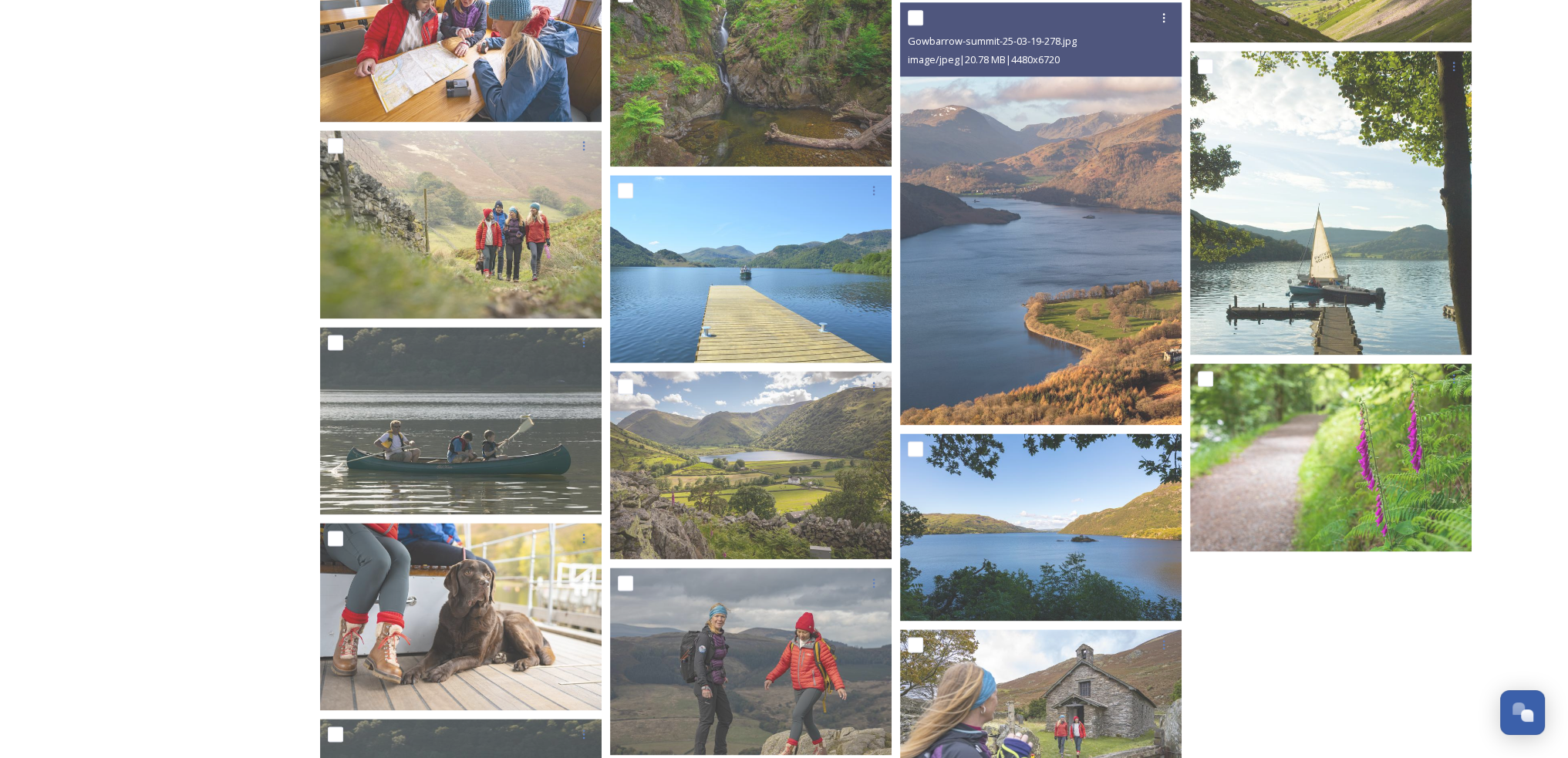
scroll to position [2775, 0]
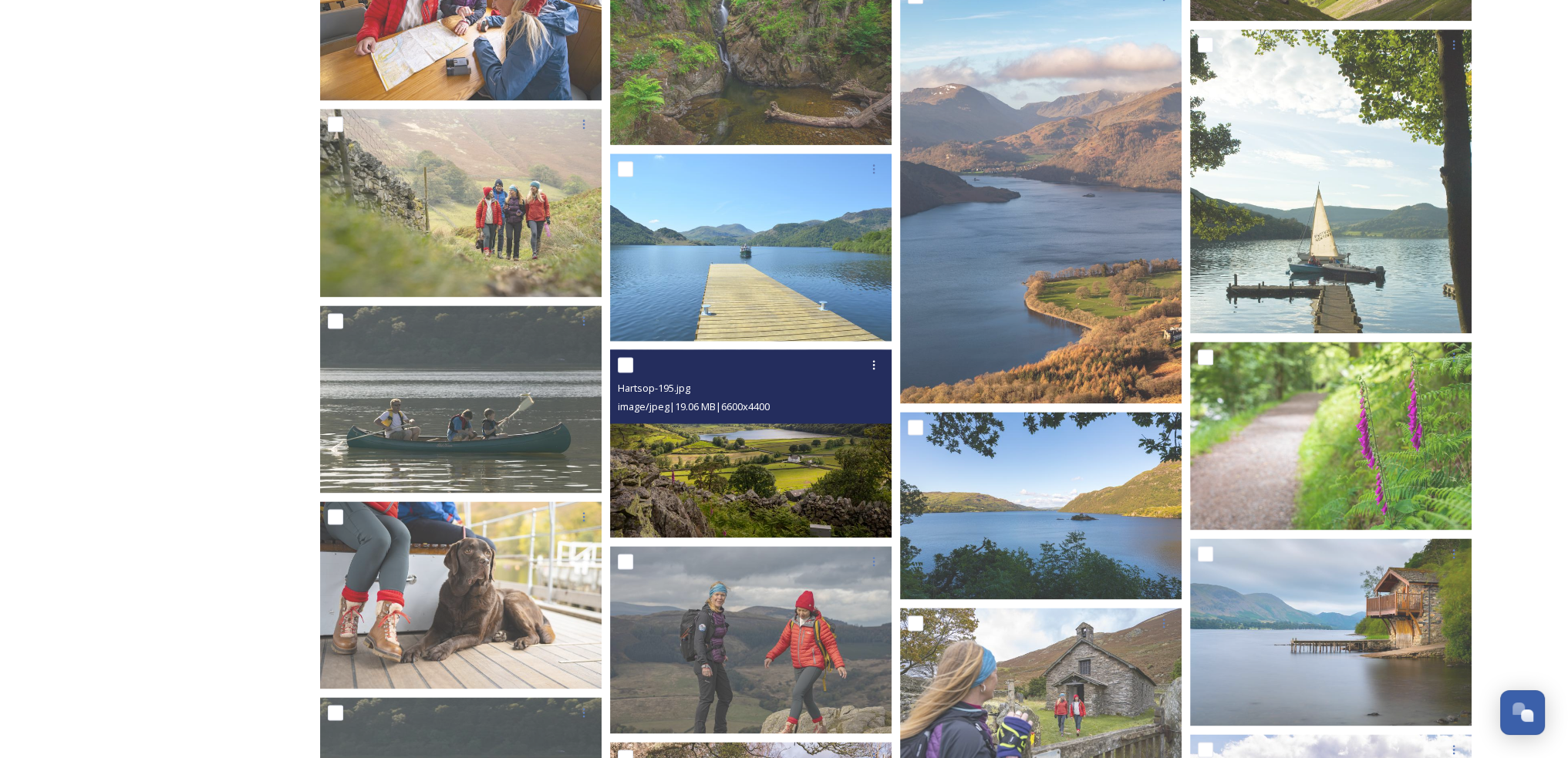
click at [816, 452] on img at bounding box center [750, 443] width 282 height 188
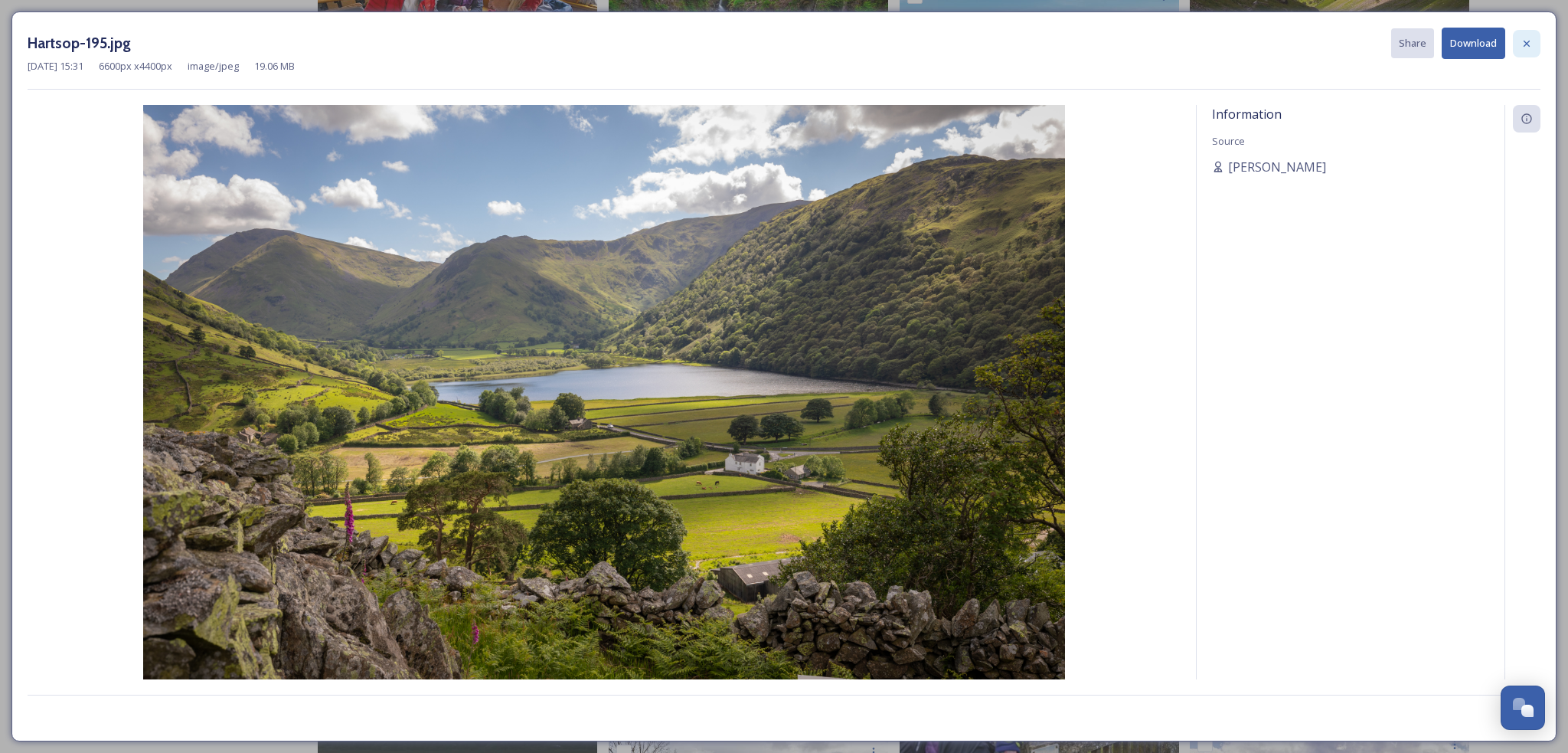
click at [1522, 38] on icon at bounding box center [1527, 43] width 12 height 12
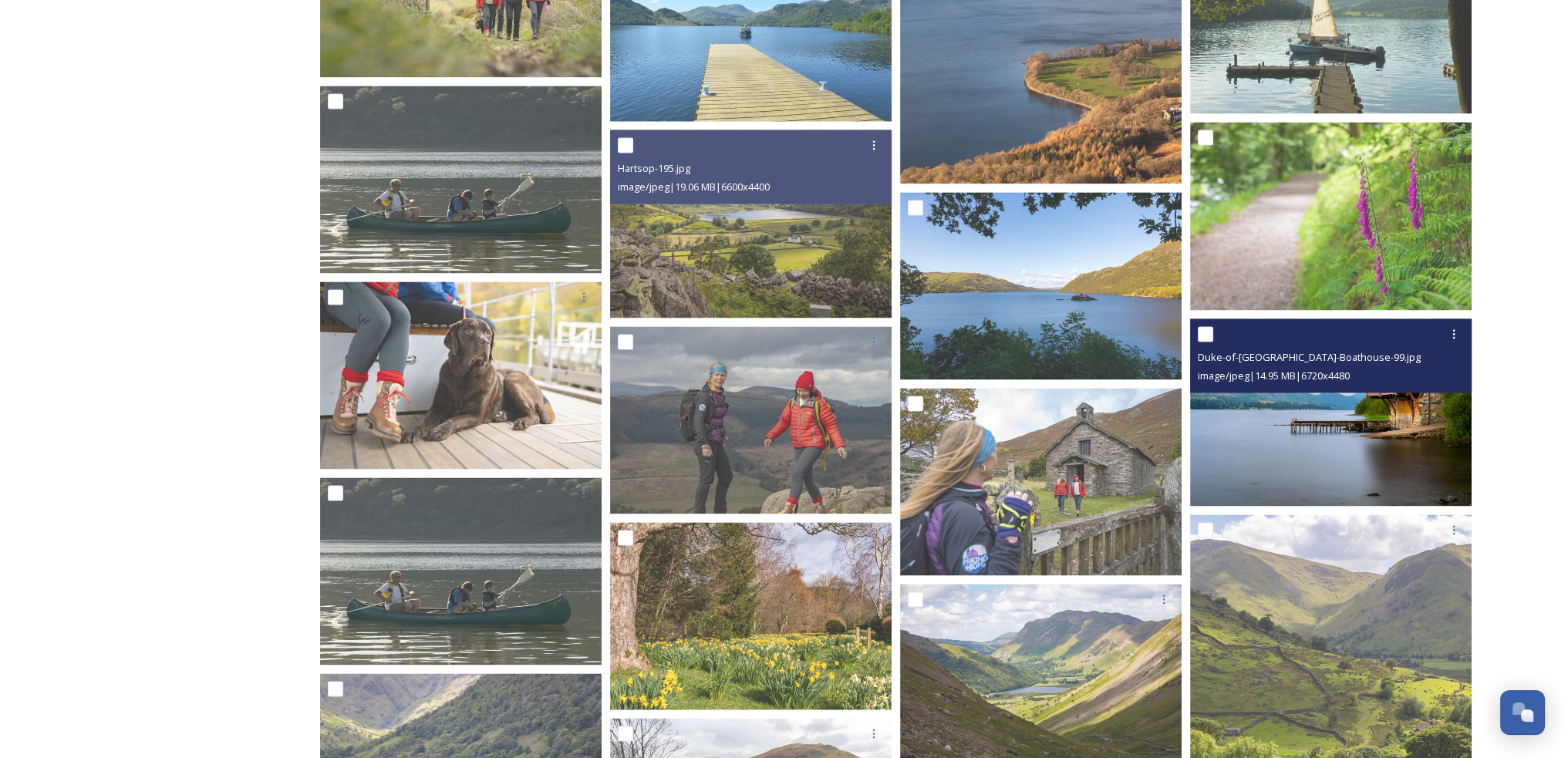
scroll to position [3007, 0]
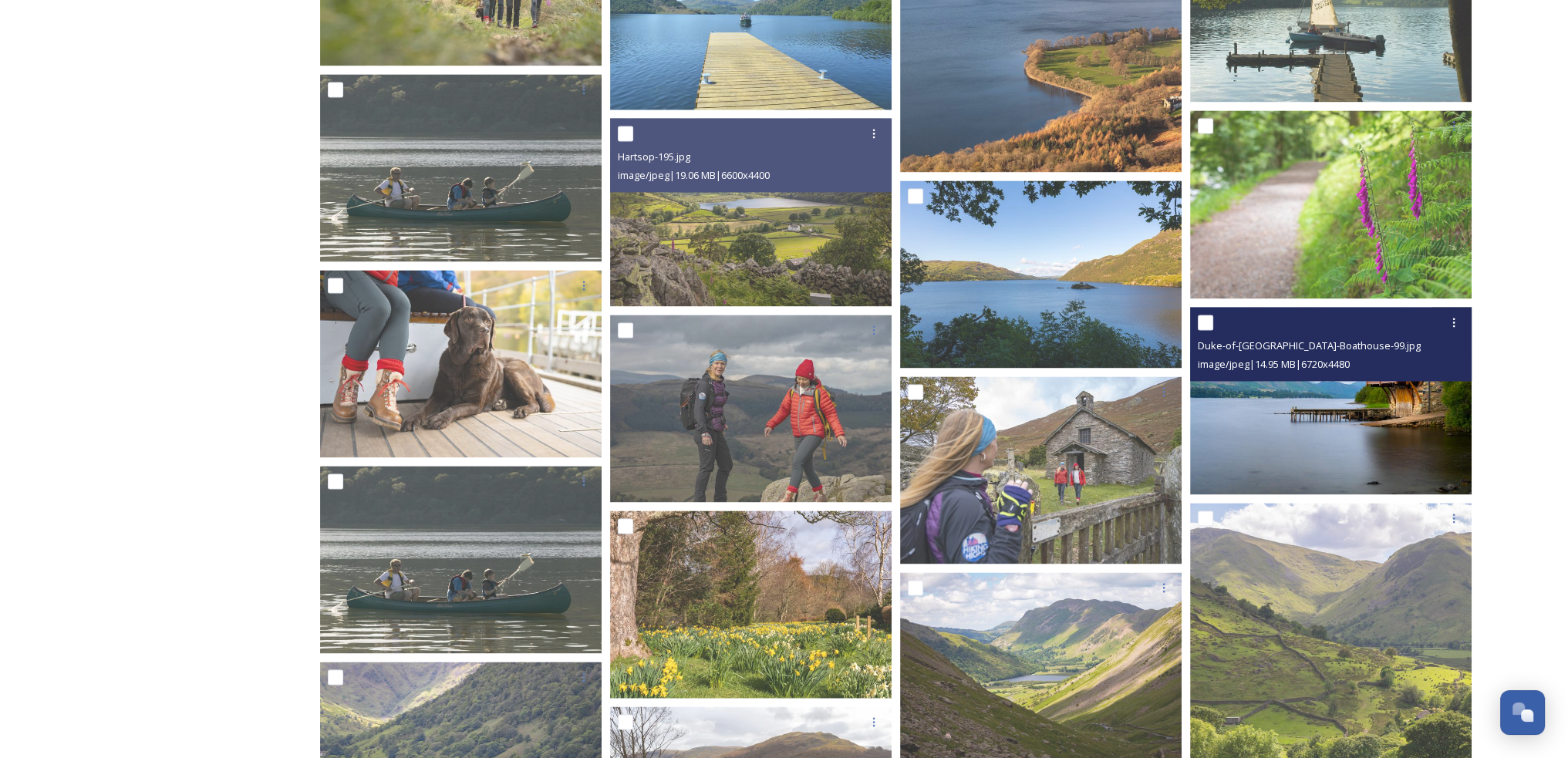
click at [1388, 422] on img at bounding box center [1330, 400] width 282 height 188
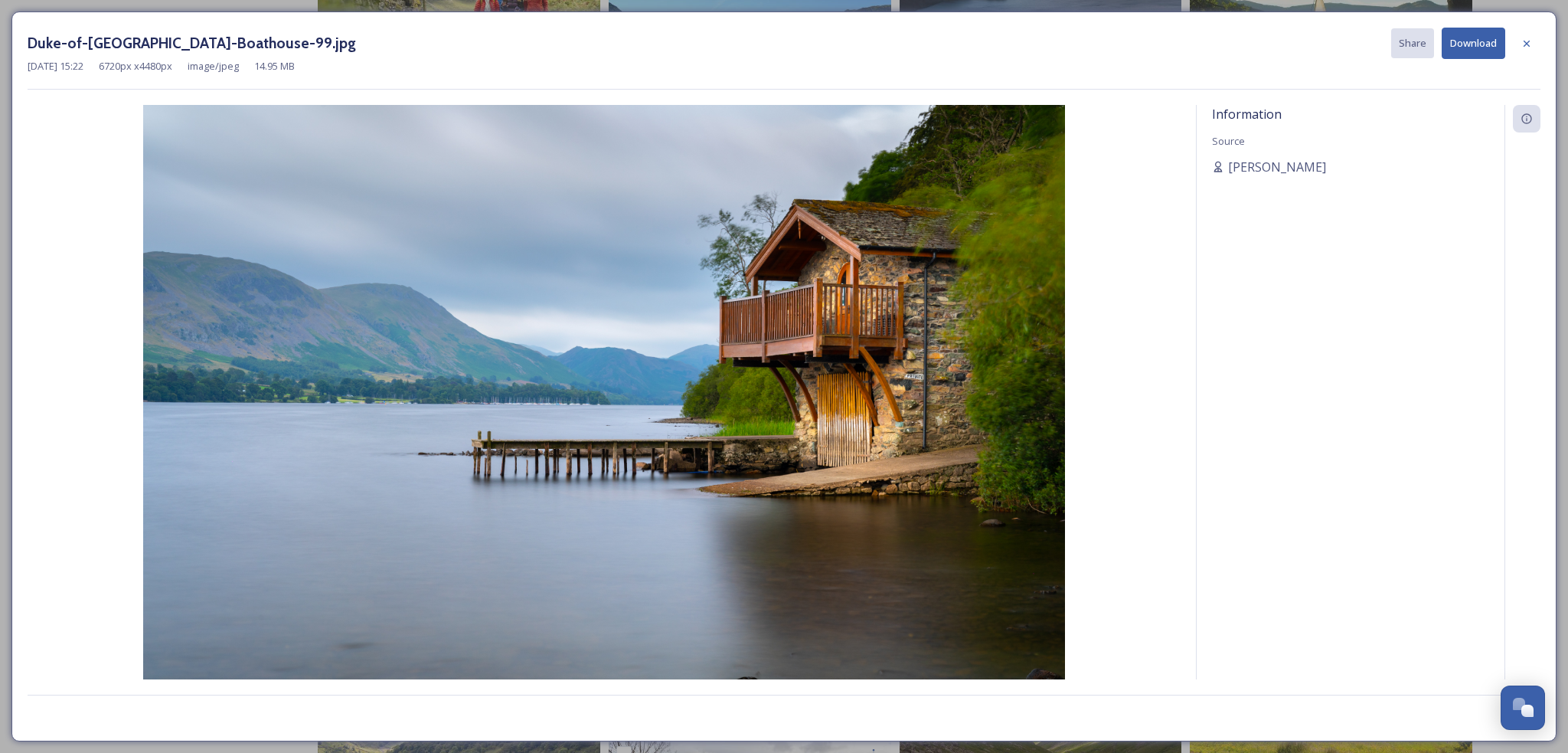
click at [1476, 53] on button "Download" at bounding box center [1473, 43] width 63 height 32
click at [1527, 42] on icon at bounding box center [1527, 43] width 12 height 12
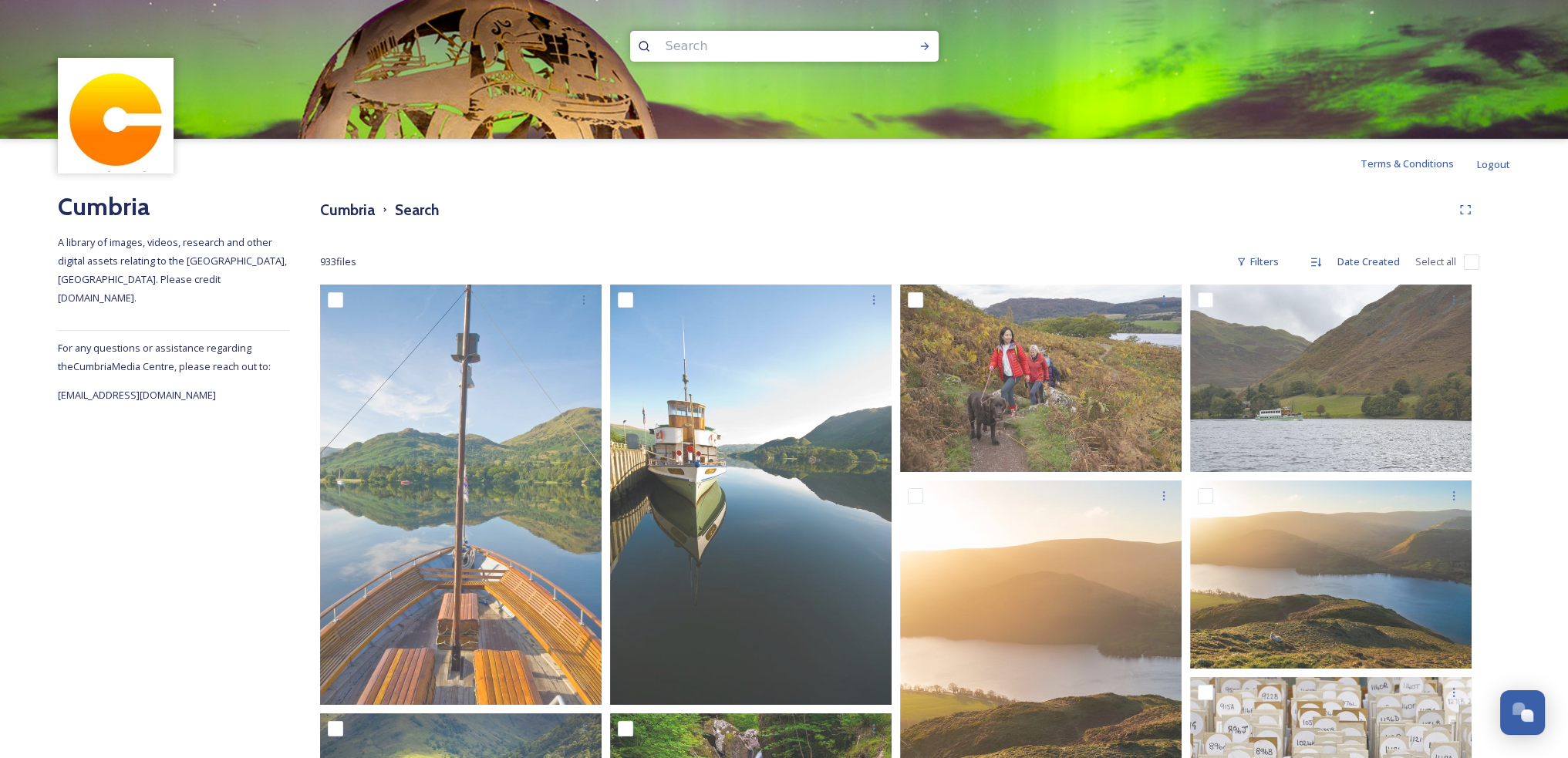
click at [98, 194] on h2 "Cumbria" at bounding box center [173, 206] width 232 height 37
drag, startPoint x: 96, startPoint y: 212, endPoint x: 98, endPoint y: 77, distance: 135.0
click at [96, 211] on h2 "Cumbria" at bounding box center [173, 206] width 232 height 37
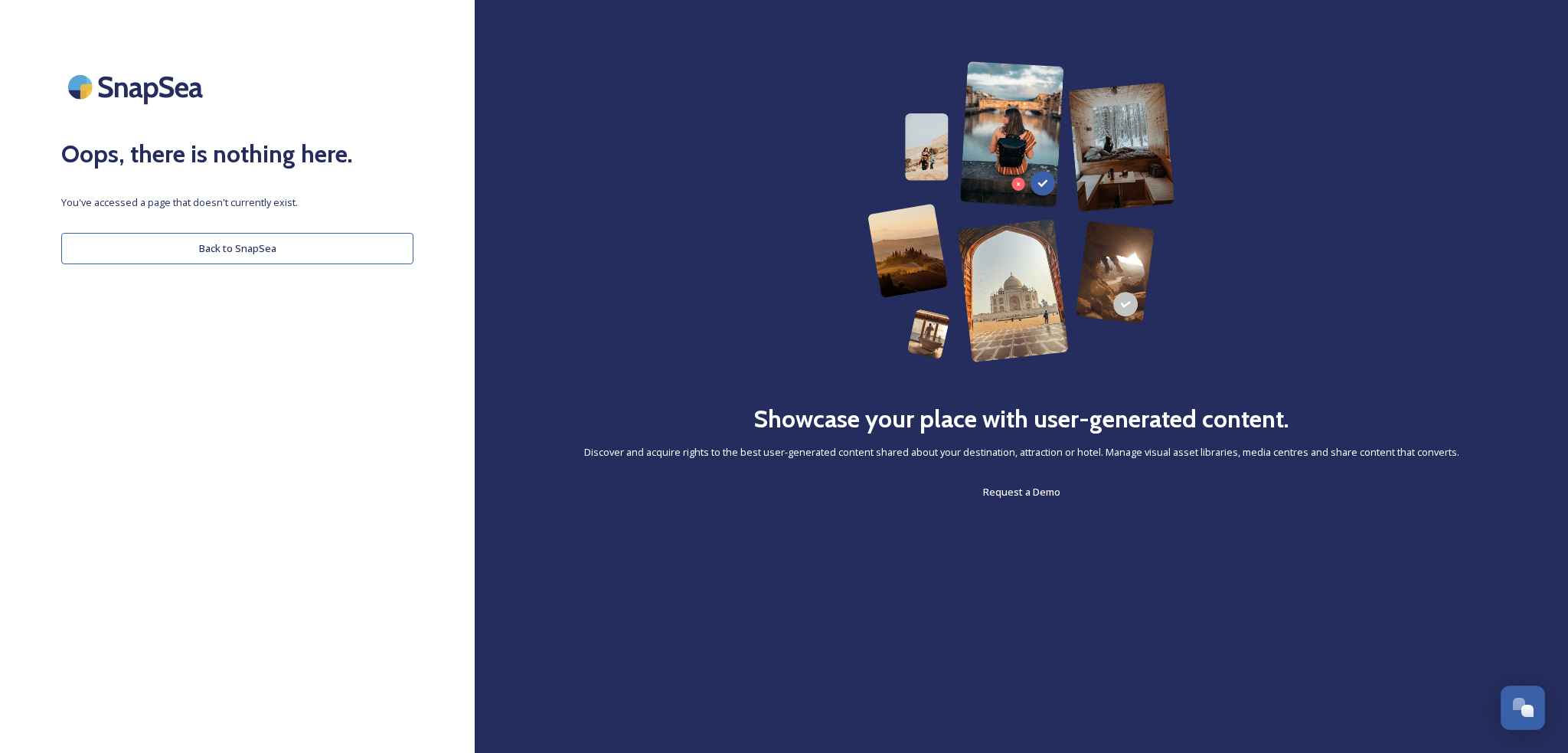
click at [237, 247] on button "Back to SnapSea" at bounding box center [237, 249] width 353 height 32
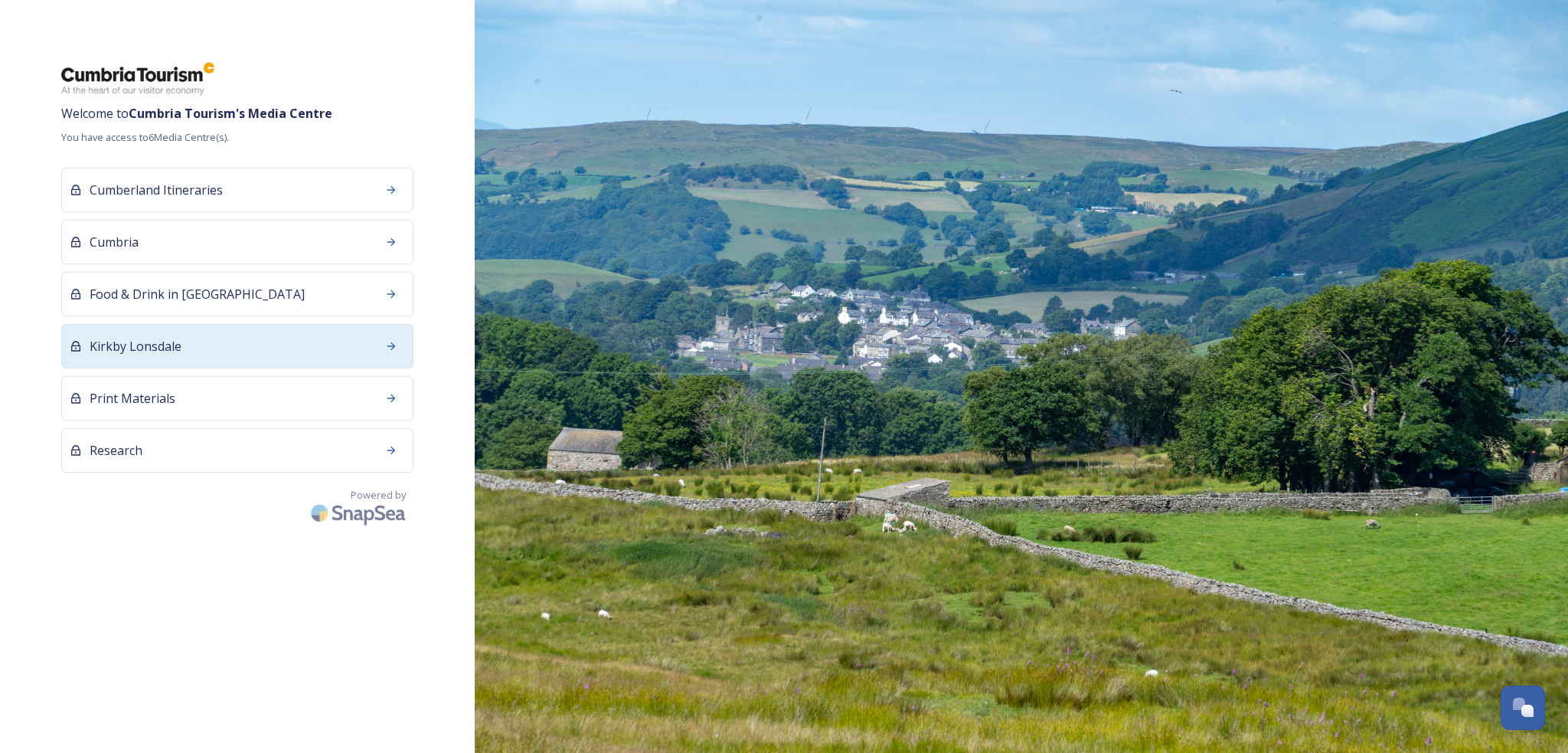
click at [181, 352] on div "Kirkby Lonsdale" at bounding box center [237, 346] width 353 height 44
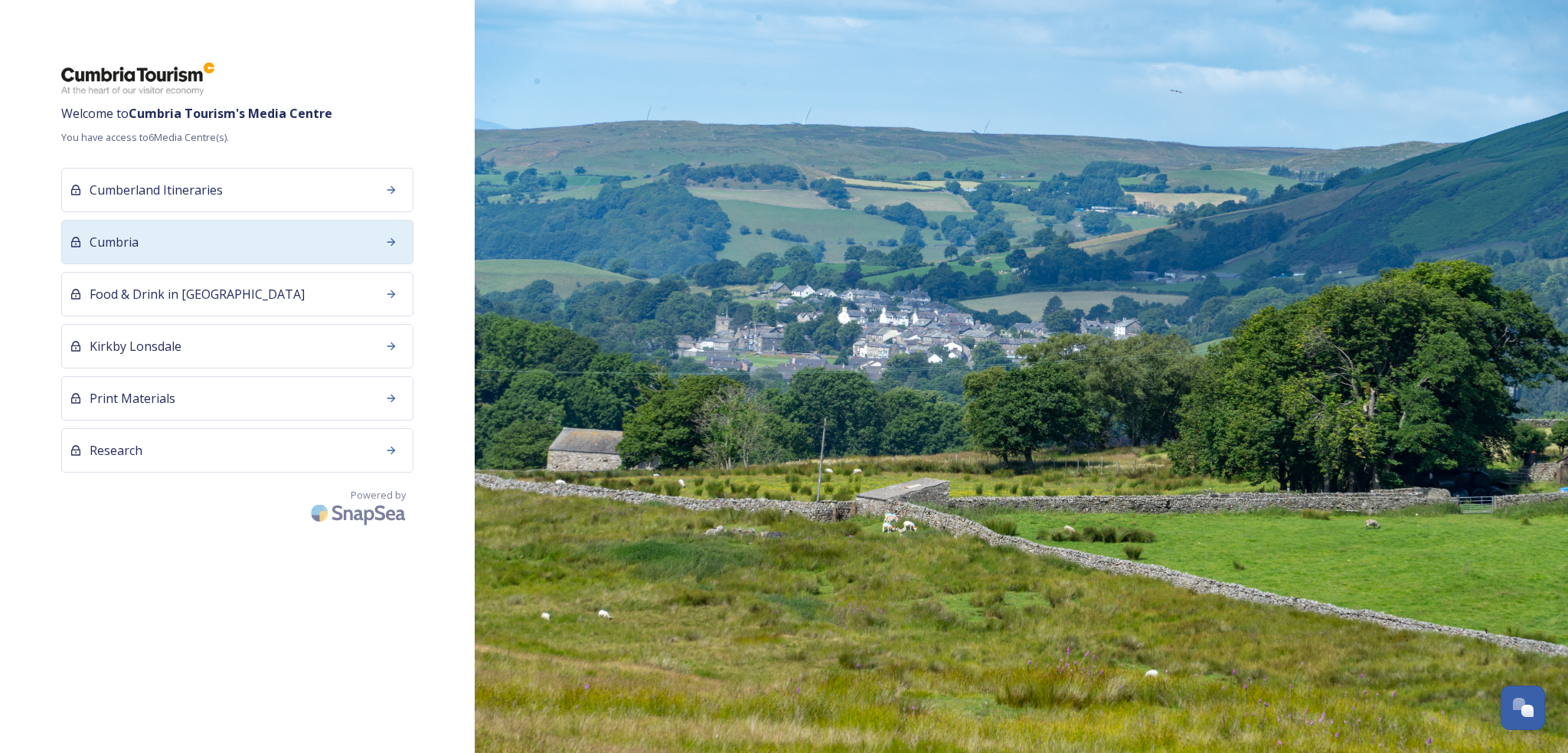
click at [152, 235] on div "Cumbria" at bounding box center [237, 241] width 353 height 44
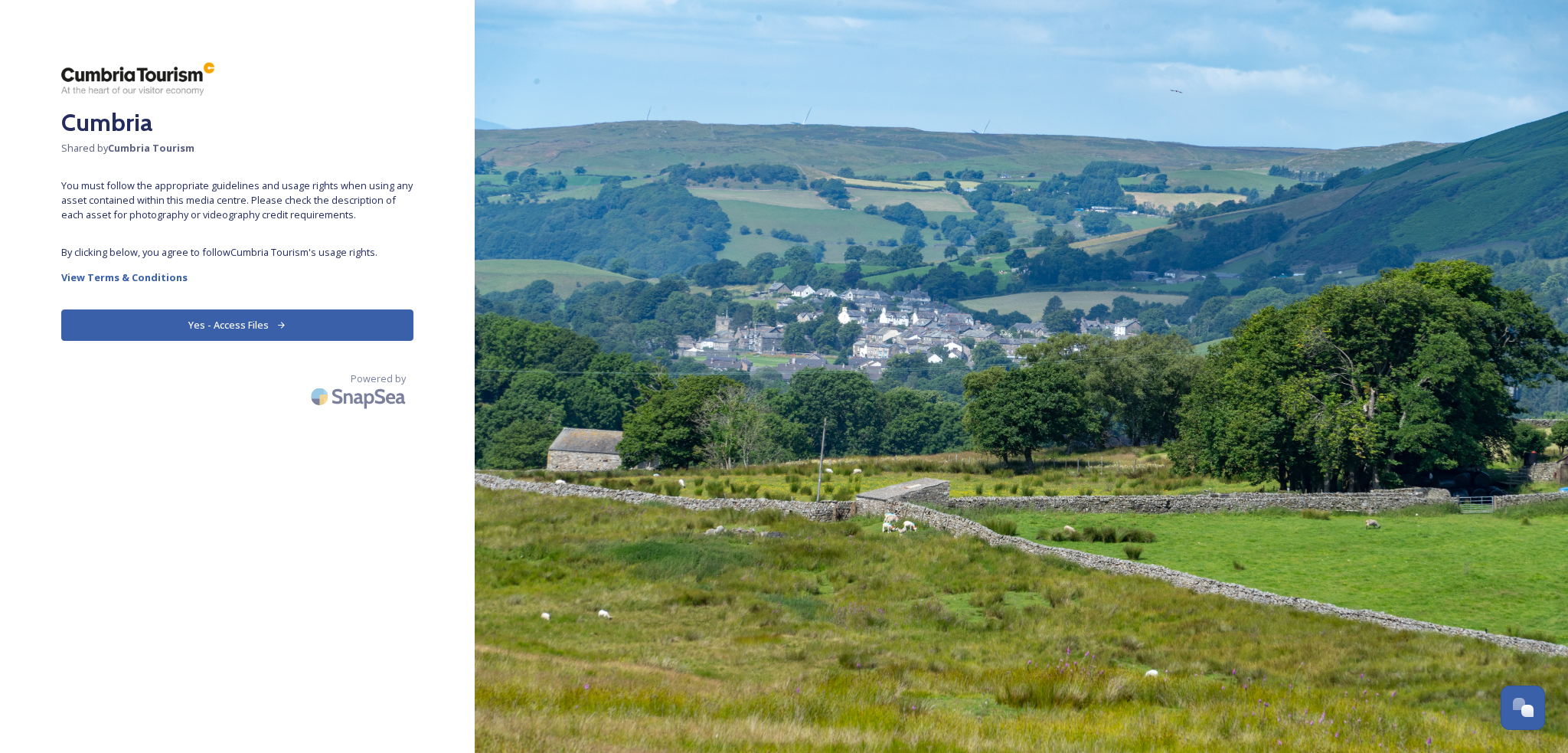
click at [261, 325] on button "Yes - Access Files" at bounding box center [237, 325] width 353 height 32
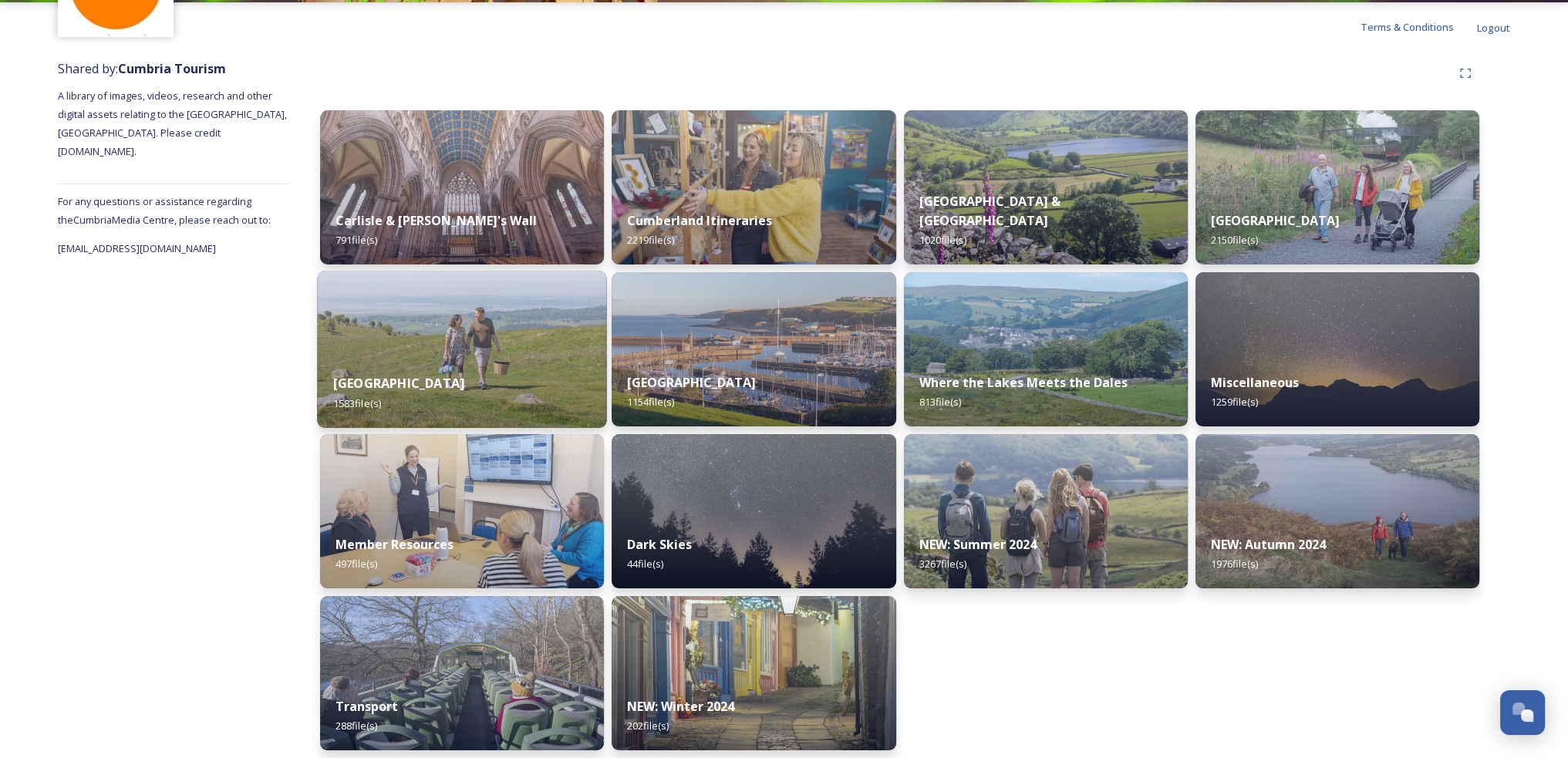
scroll to position [144, 0]
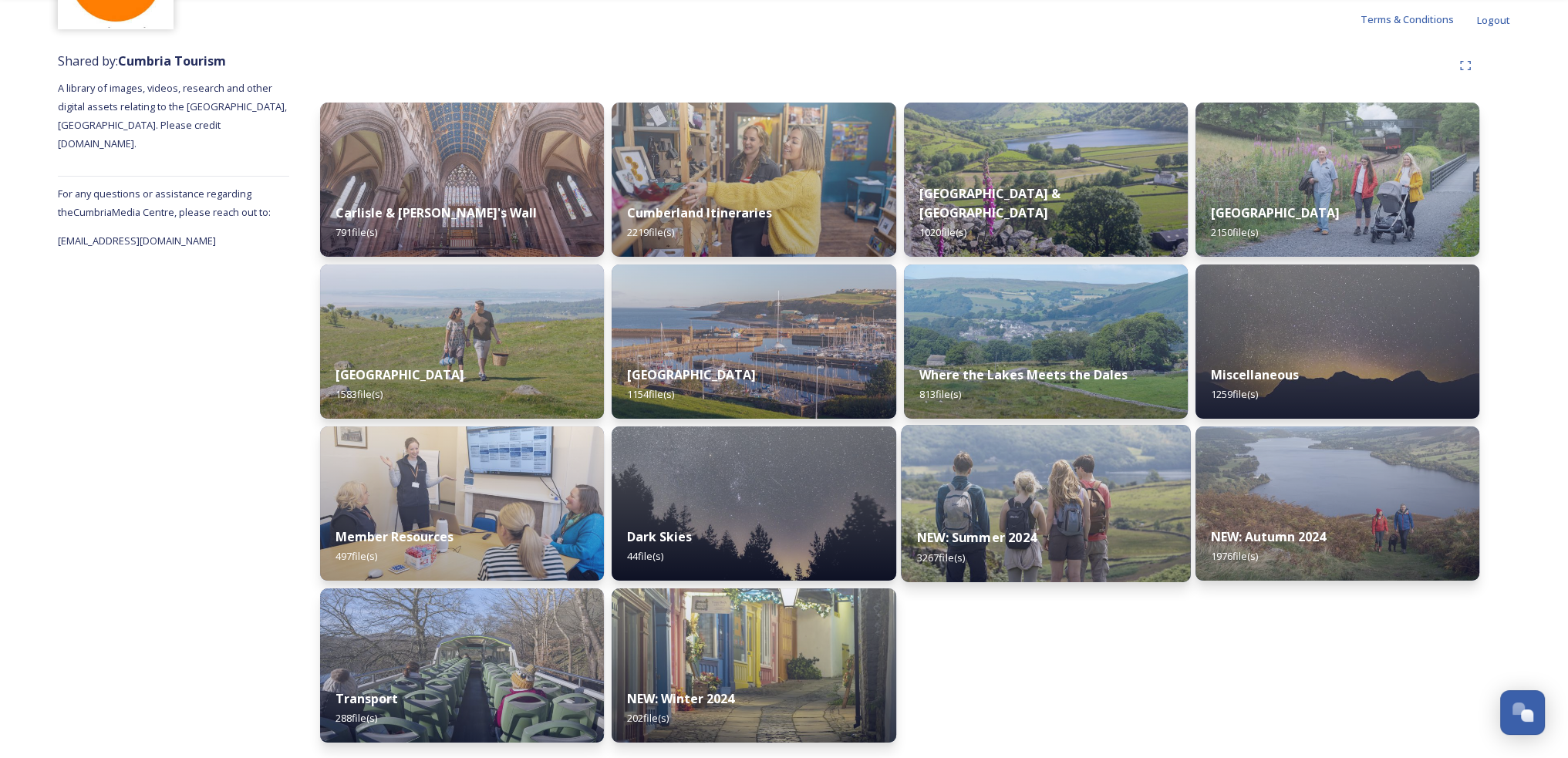
click at [1044, 508] on img at bounding box center [1045, 503] width 290 height 157
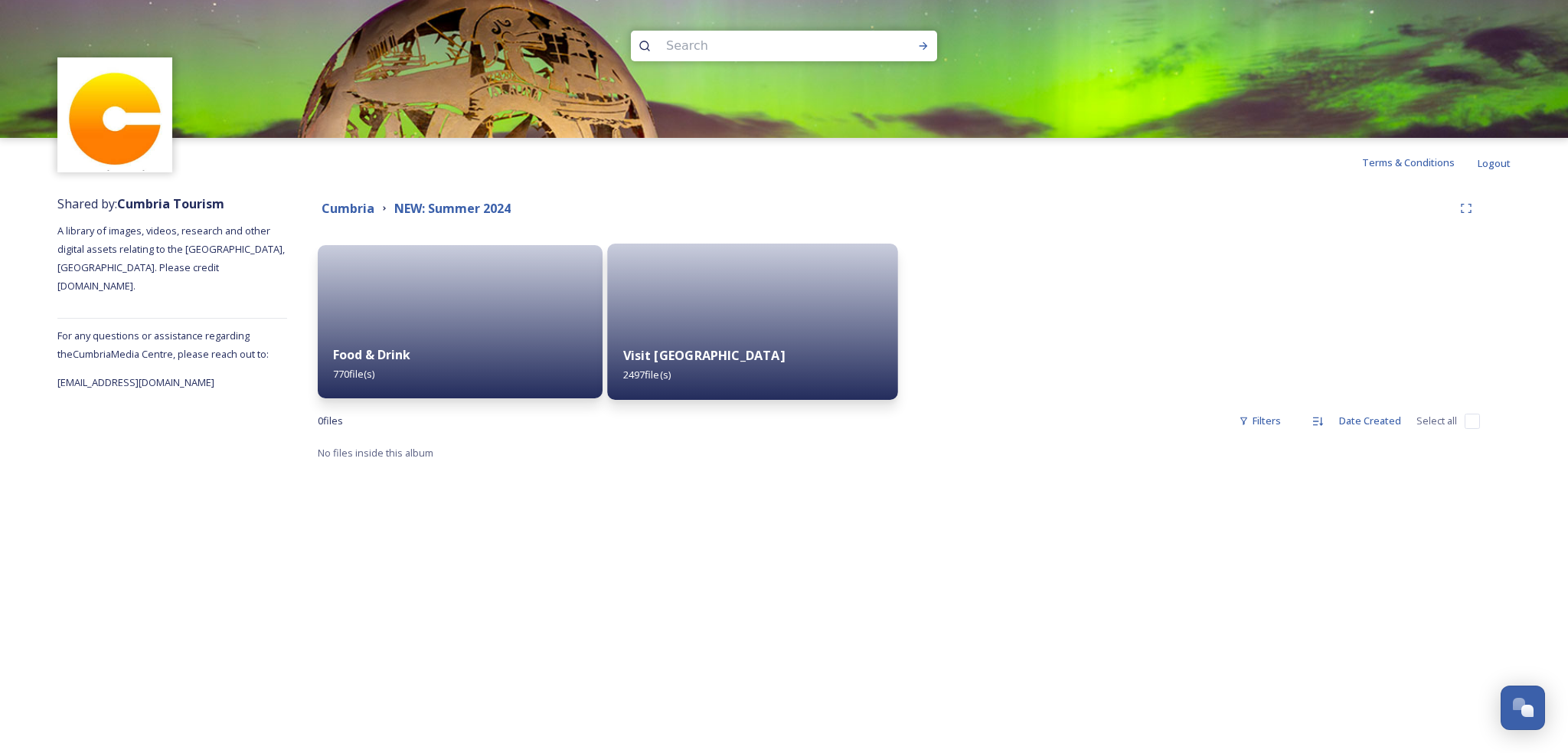
click at [717, 329] on div at bounding box center [753, 321] width 290 height 156
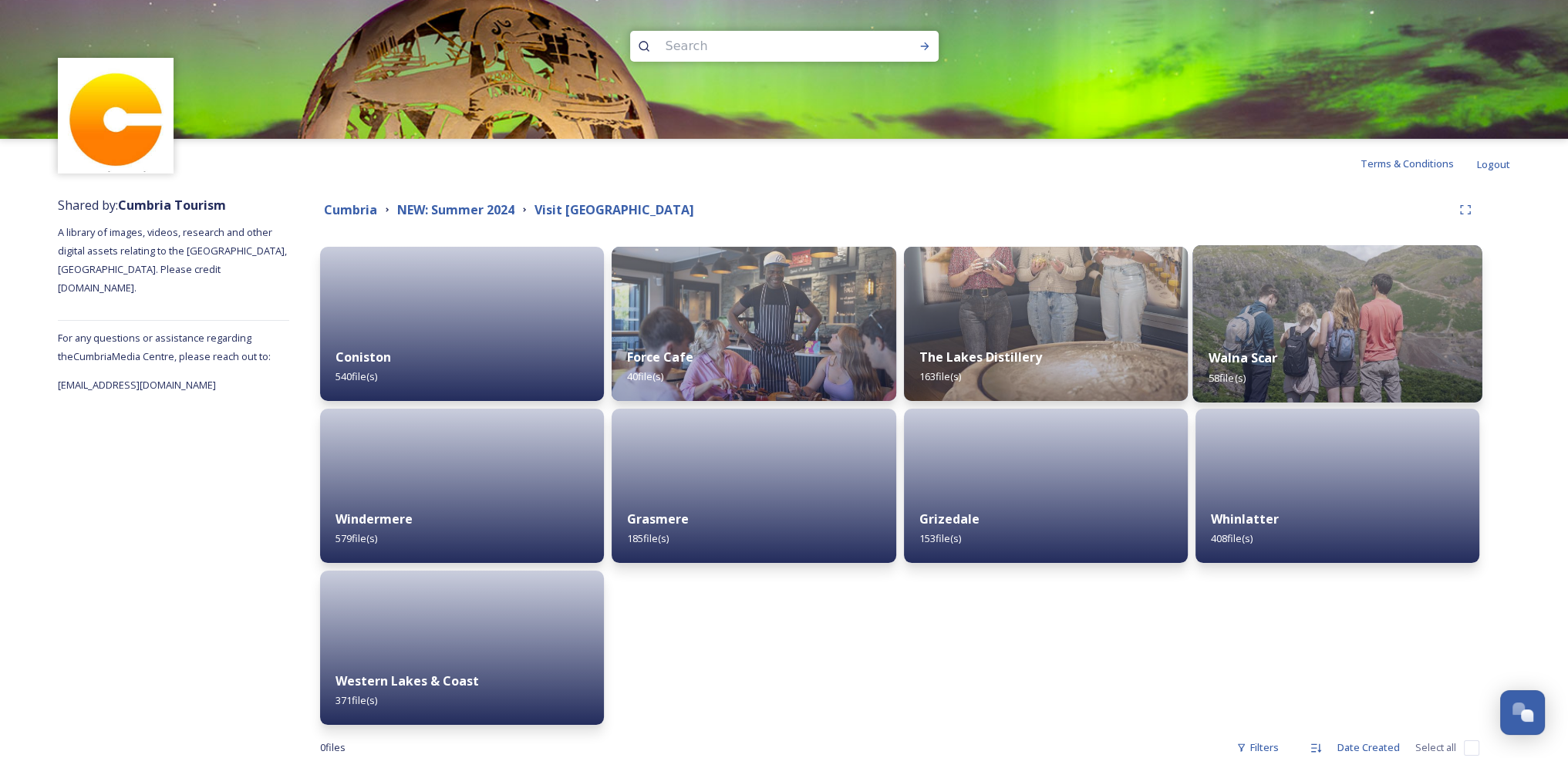
click at [1301, 358] on div "Walna Scar 58 file(s)" at bounding box center [1336, 367] width 290 height 71
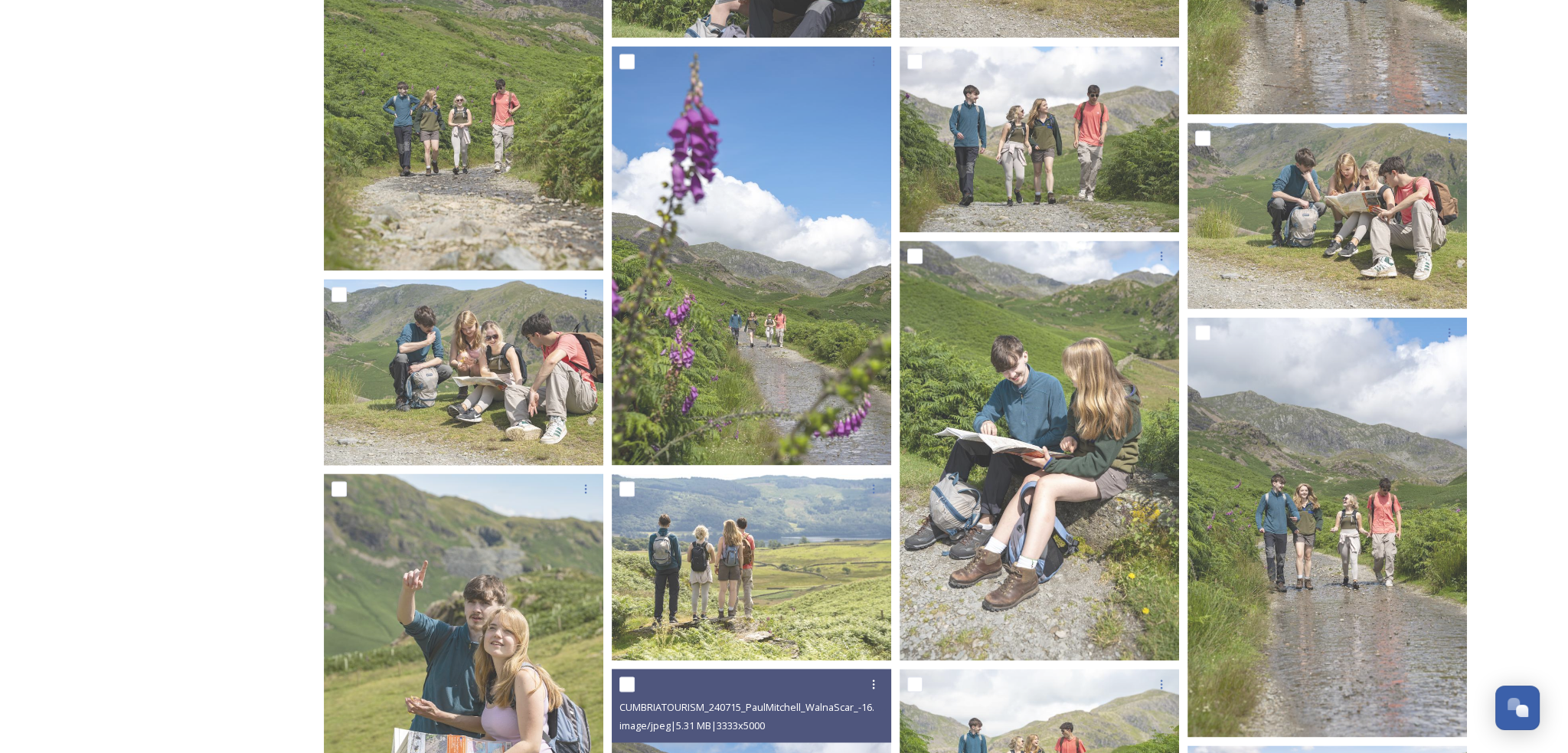
scroll to position [2886, 0]
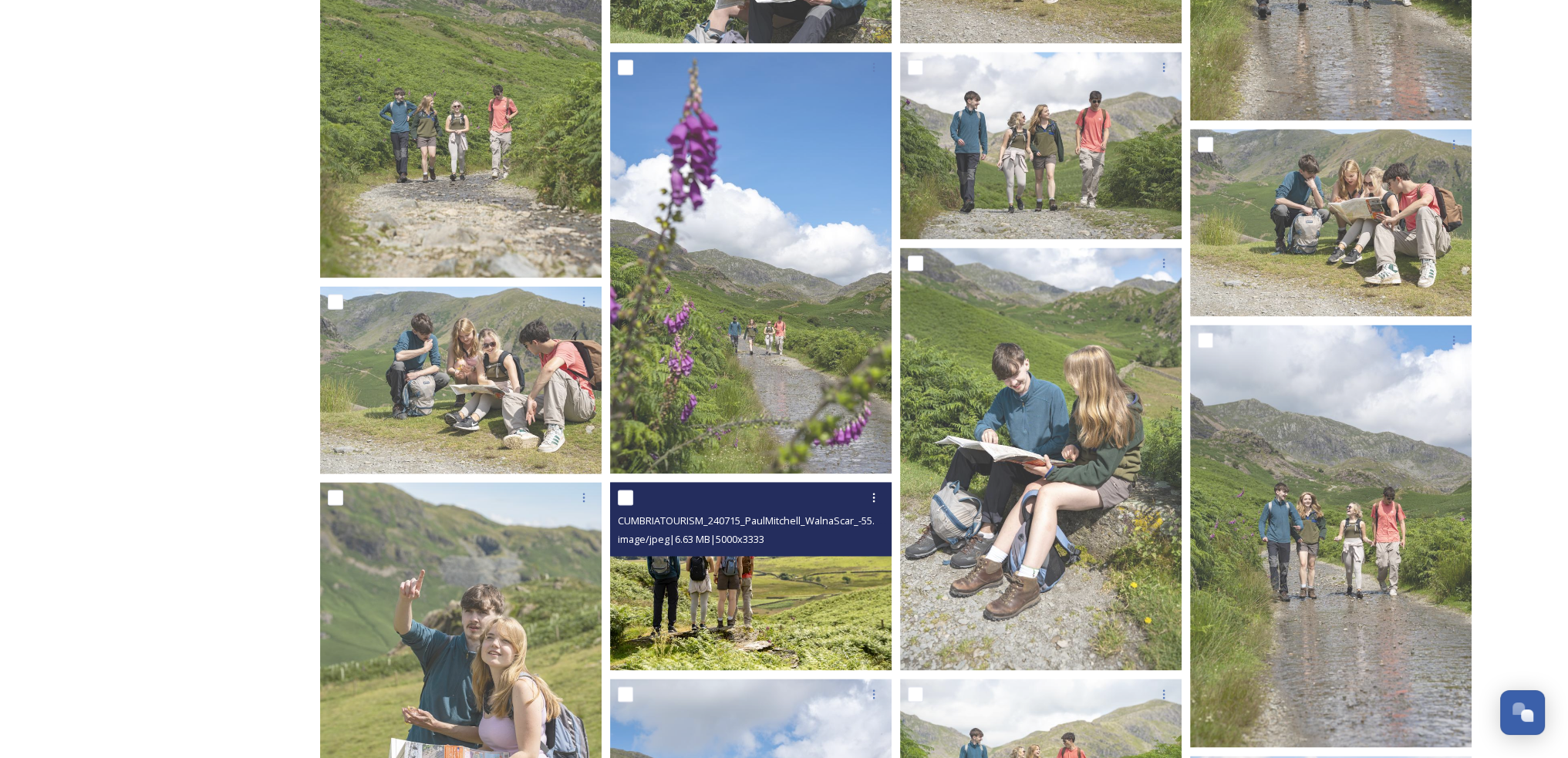
click at [831, 604] on img at bounding box center [750, 575] width 282 height 188
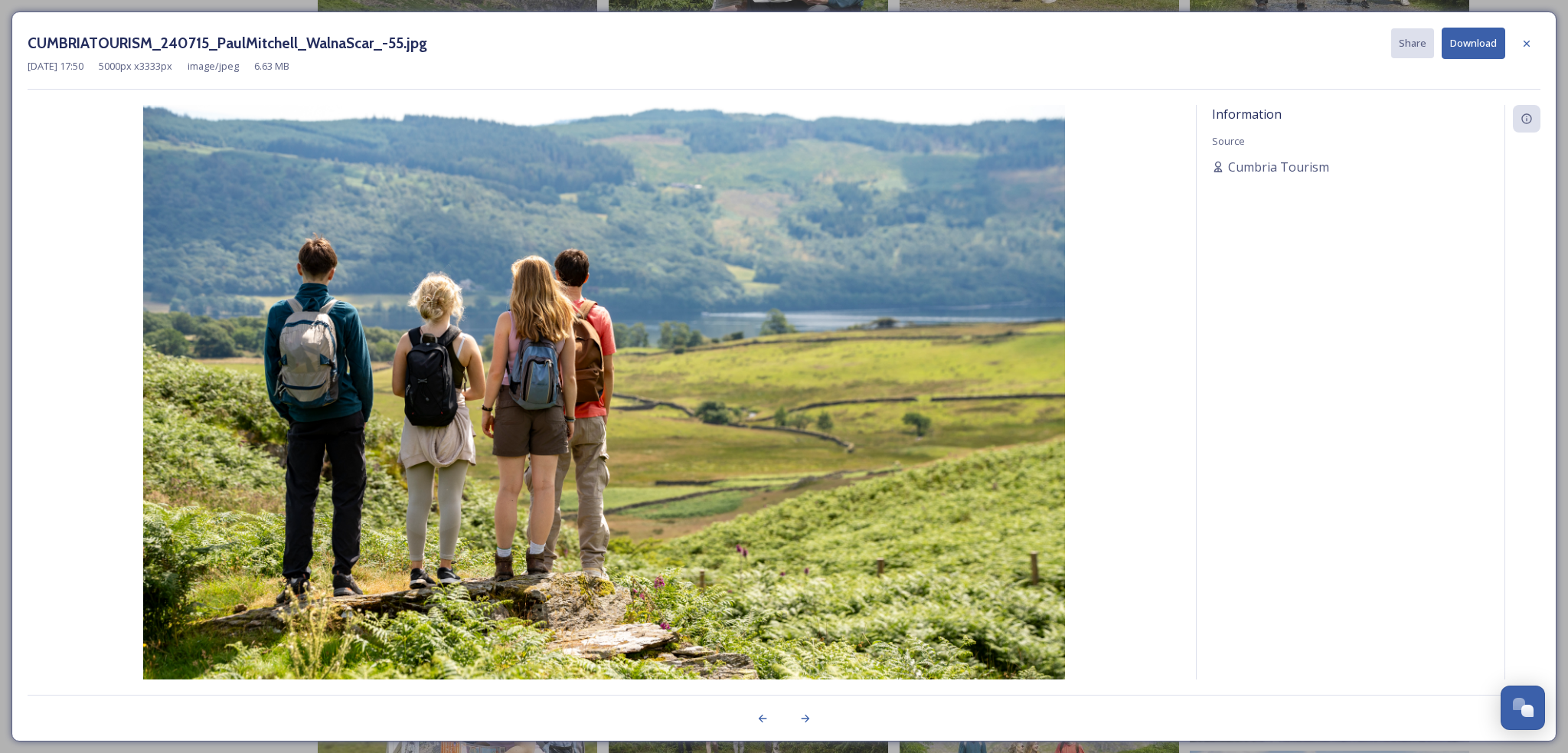
click at [1479, 44] on button "Download" at bounding box center [1473, 43] width 63 height 32
